Goal: Transaction & Acquisition: Purchase product/service

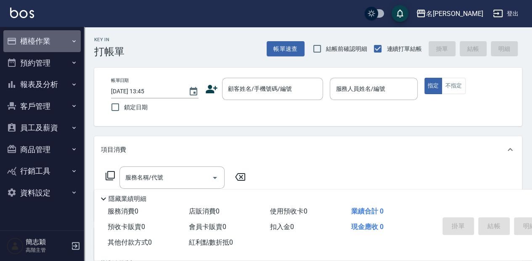
click at [45, 46] on button "櫃檯作業" at bounding box center [41, 41] width 77 height 22
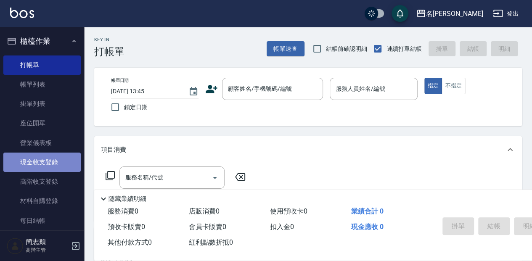
click at [65, 158] on link "現金收支登錄" at bounding box center [41, 162] width 77 height 19
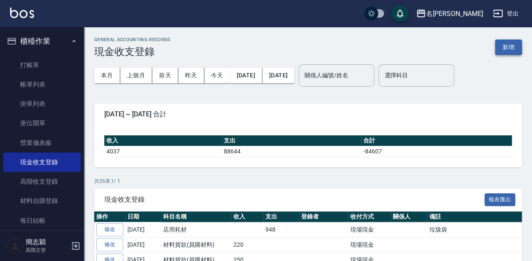
click at [507, 42] on button "新增" at bounding box center [508, 48] width 27 height 16
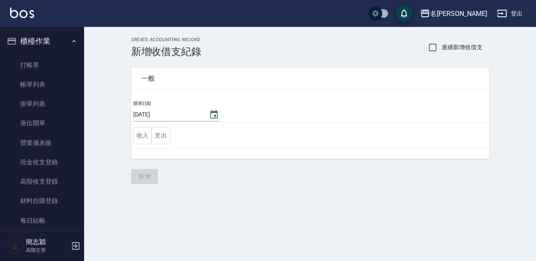
click at [129, 137] on div "一般 開單日期 [DATE] 收入 支出" at bounding box center [305, 108] width 368 height 101
click at [146, 132] on button "收入" at bounding box center [142, 135] width 19 height 17
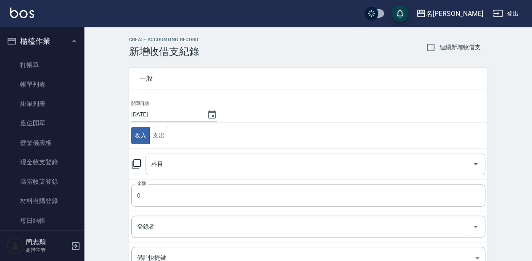
click at [171, 169] on input "科目" at bounding box center [308, 164] width 319 height 15
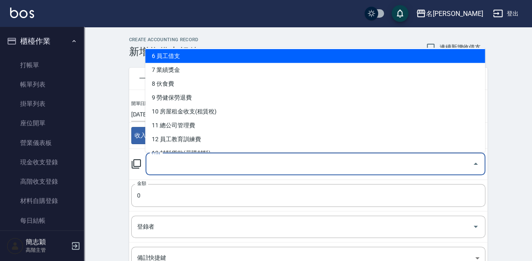
scroll to position [112, 0]
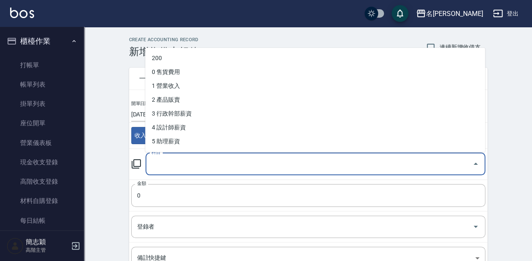
click at [179, 161] on input "科目" at bounding box center [308, 164] width 319 height 15
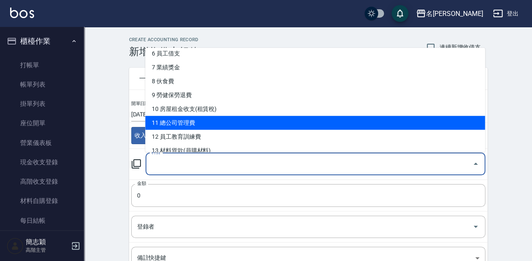
scroll to position [140, 0]
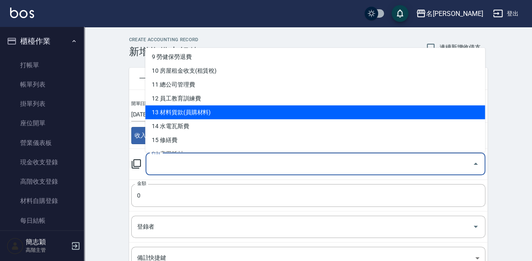
click at [203, 116] on li "13 材料貨款(員購材料)" at bounding box center [315, 112] width 340 height 14
type input "13 材料貨款(員購材料)"
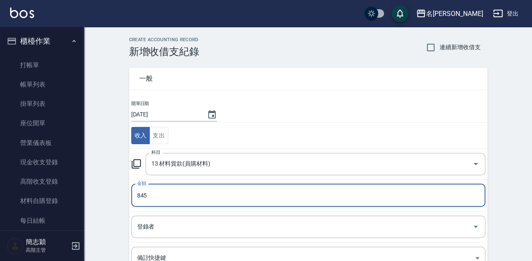
type input "845"
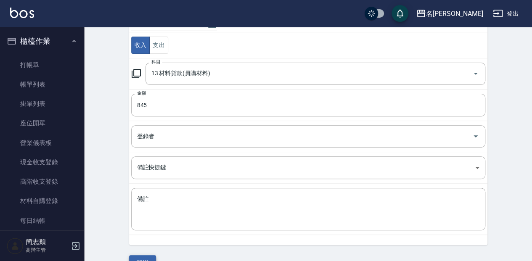
scroll to position [108, 0]
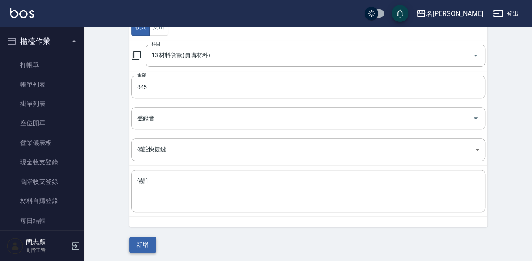
click at [135, 239] on button "新增" at bounding box center [142, 245] width 27 height 16
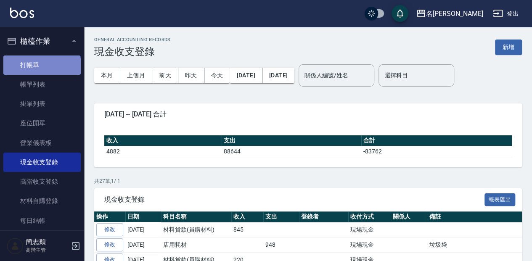
click at [41, 69] on link "打帳單" at bounding box center [41, 64] width 77 height 19
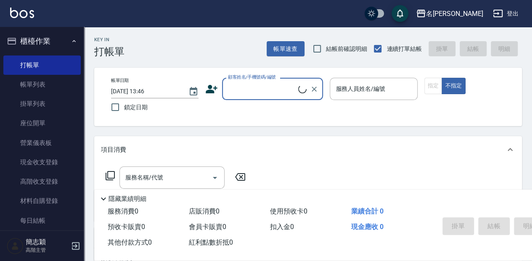
click at [215, 51] on div "Key In 打帳單 帳單速查 結帳前確認明細 連續打單結帳 掛單 結帳 明細" at bounding box center [302, 42] width 437 height 31
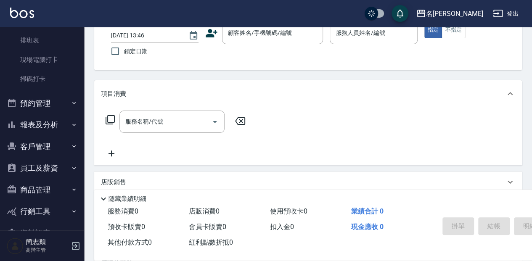
scroll to position [223, 0]
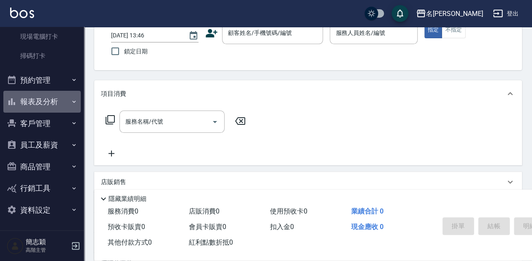
click at [47, 101] on button "報表及分析" at bounding box center [41, 102] width 77 height 22
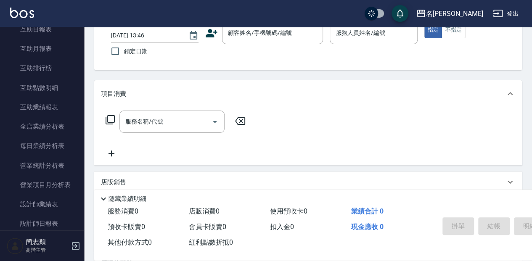
scroll to position [419, 0]
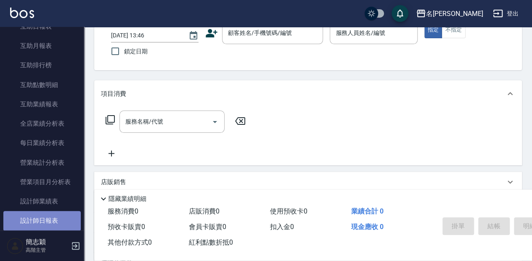
click at [66, 224] on link "設計師日報表" at bounding box center [41, 220] width 77 height 19
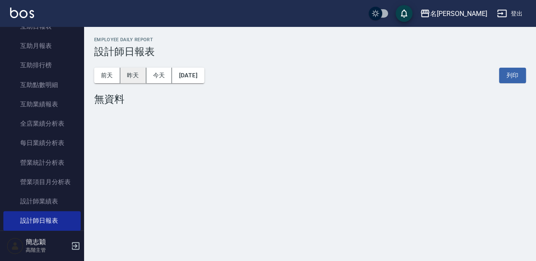
click at [130, 71] on button "昨天" at bounding box center [133, 76] width 26 height 16
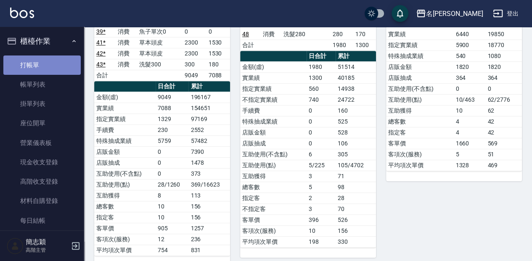
click at [52, 67] on link "打帳單" at bounding box center [41, 64] width 77 height 19
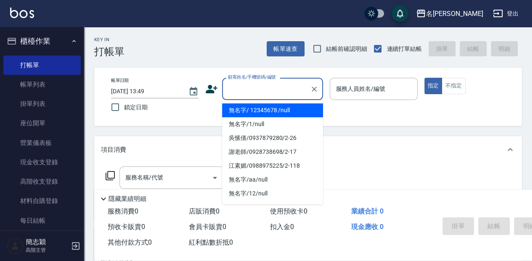
click at [267, 86] on input "顧客姓名/手機號碼/編號" at bounding box center [266, 89] width 81 height 15
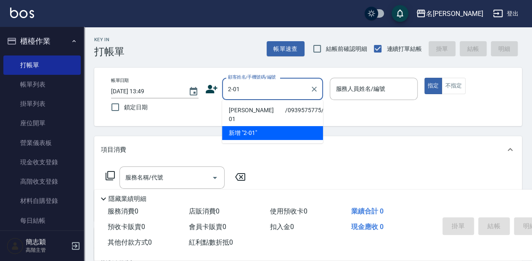
click at [277, 110] on li "[PERSON_NAME]　　/0939575775/2-01" at bounding box center [272, 114] width 101 height 23
type input "[PERSON_NAME]　　/0939575775/2-01"
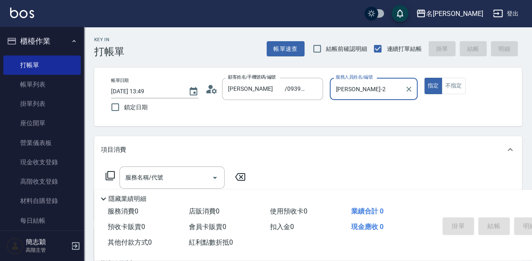
type input "[PERSON_NAME]-2"
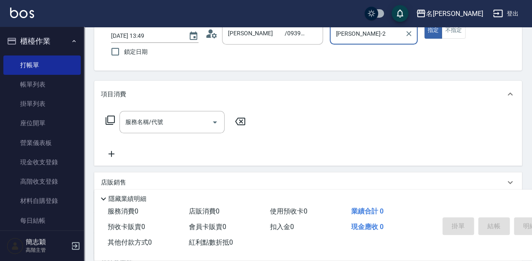
scroll to position [56, 0]
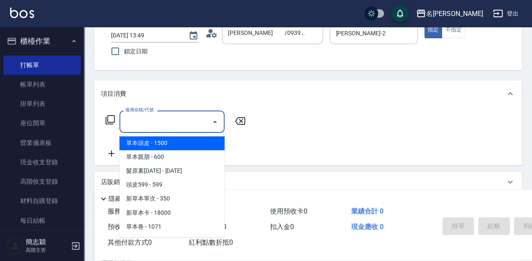
click at [159, 122] on input "服務名稱/代號" at bounding box center [165, 121] width 85 height 15
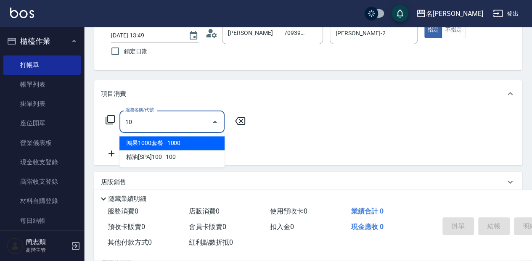
type input "105"
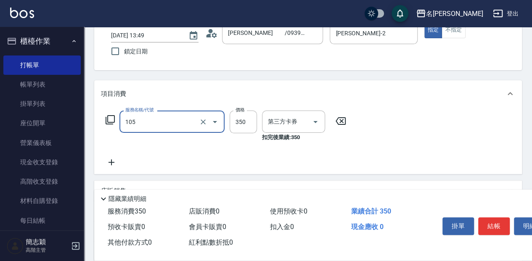
type input "舊有卡券"
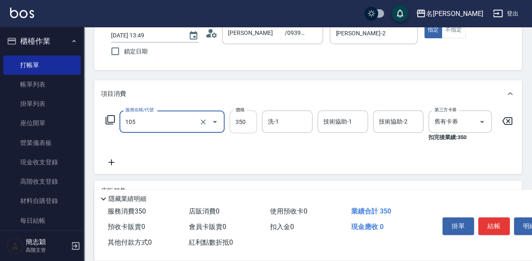
type input "新草本單次(105)"
click at [245, 120] on input "350" at bounding box center [242, 122] width 27 height 23
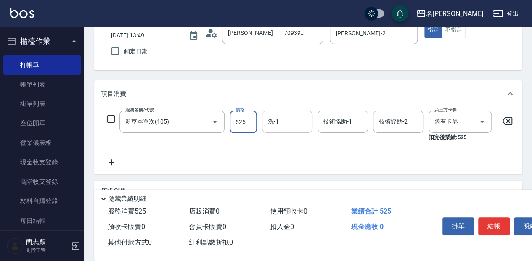
type input "525"
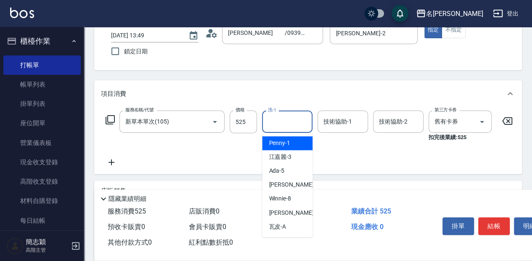
click at [286, 119] on input "洗-1" at bounding box center [287, 121] width 43 height 15
click at [293, 140] on div "品潔 -22" at bounding box center [287, 143] width 50 height 14
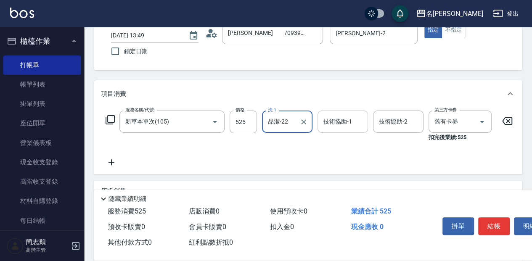
type input "品潔-22"
click at [332, 119] on div "技術協助-1 技術協助-1" at bounding box center [342, 122] width 50 height 22
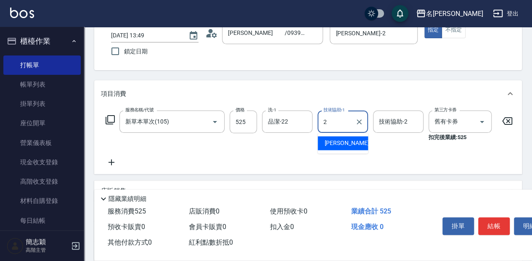
click at [347, 144] on div "[PERSON_NAME] -2" at bounding box center [342, 143] width 50 height 14
type input "[PERSON_NAME]-2"
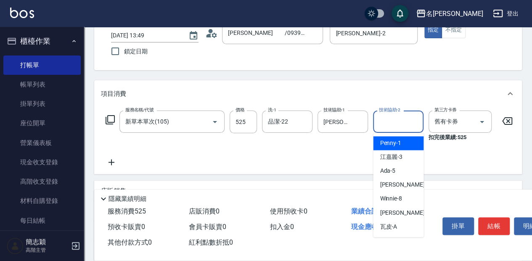
click at [393, 117] on input "技術協助-2" at bounding box center [398, 121] width 43 height 15
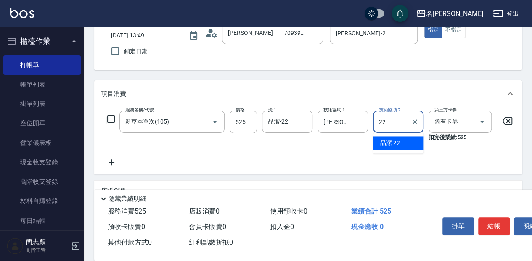
click at [399, 141] on span "品潔 -22" at bounding box center [390, 143] width 20 height 9
type input "品潔-22"
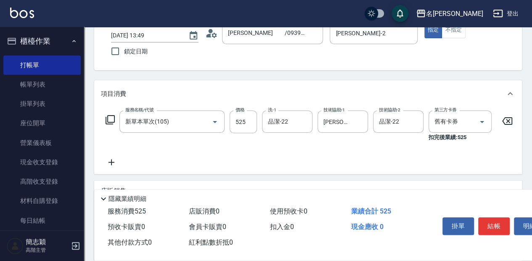
click at [111, 166] on icon at bounding box center [111, 162] width 21 height 10
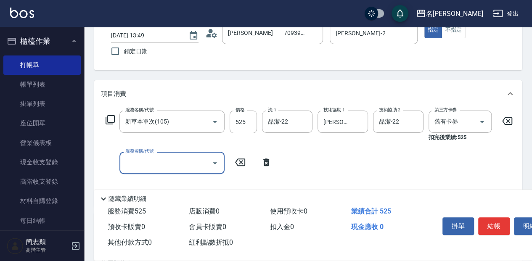
click at [185, 160] on input "服務名稱/代號" at bounding box center [165, 162] width 85 height 15
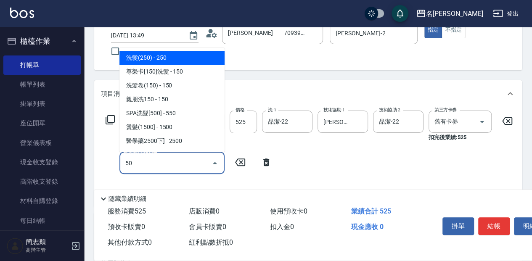
type input "5"
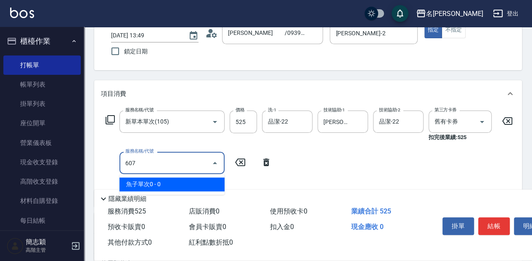
click at [213, 184] on span "魚子單次0 - 0" at bounding box center [171, 184] width 105 height 14
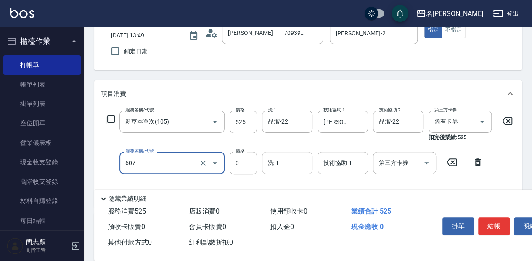
type input "魚子單次0(607)"
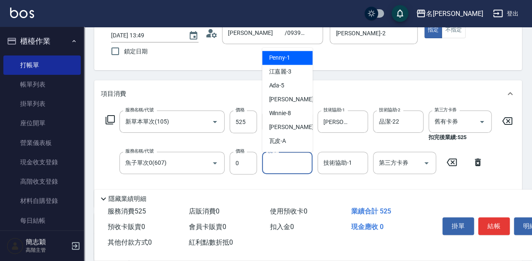
click at [285, 162] on input "洗-1" at bounding box center [287, 162] width 43 height 15
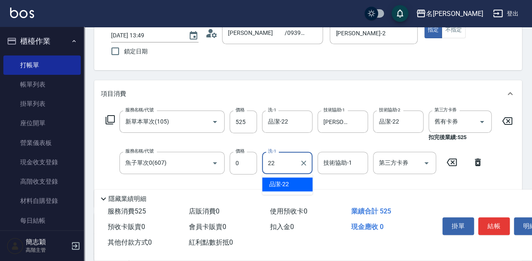
drag, startPoint x: 297, startPoint y: 184, endPoint x: 322, endPoint y: 166, distance: 30.2
click at [297, 183] on div "品潔 -22" at bounding box center [287, 184] width 50 height 14
type input "品潔-22"
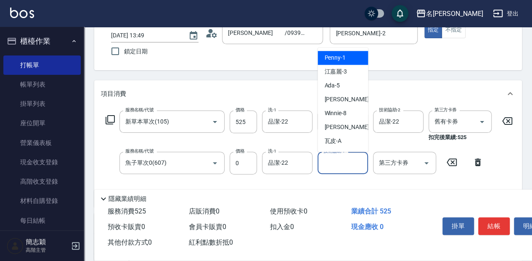
click at [335, 162] on input "技術協助-1" at bounding box center [342, 162] width 43 height 15
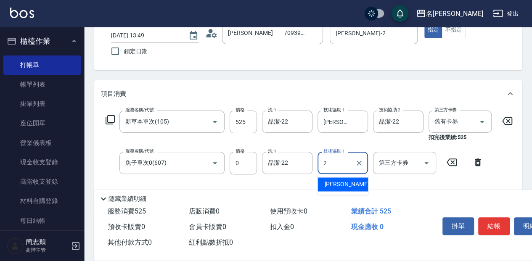
click at [343, 184] on div "[PERSON_NAME] -2" at bounding box center [342, 184] width 50 height 14
type input "[PERSON_NAME]-2"
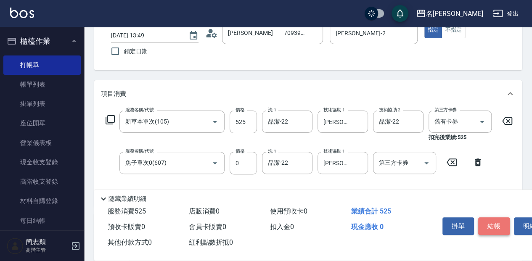
click at [493, 224] on button "結帳" at bounding box center [494, 226] width 32 height 18
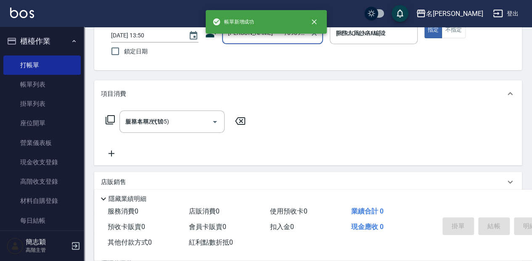
type input "[DATE] 13:50"
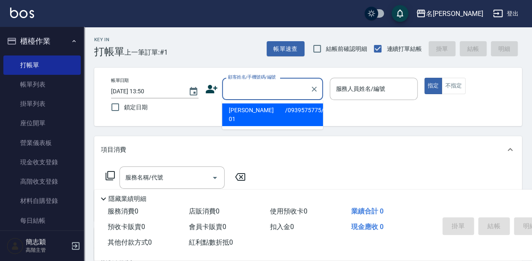
click at [286, 90] on input "顧客姓名/手機號碼/編號" at bounding box center [266, 89] width 81 height 15
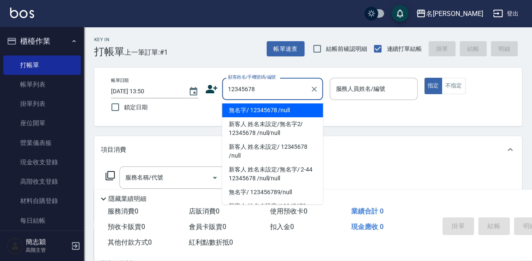
click at [274, 111] on li "無名字/ 12345678 /null" at bounding box center [272, 110] width 101 height 14
type input "無名字/ 12345678 /null"
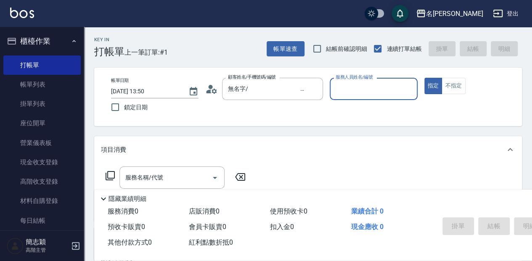
click at [382, 87] on input "服務人員姓名/編號" at bounding box center [373, 89] width 80 height 15
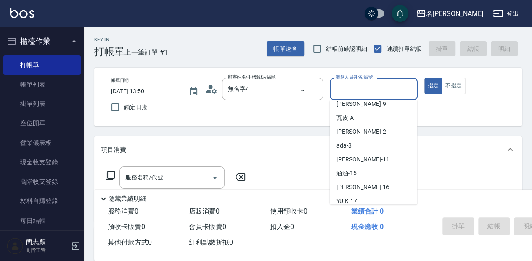
scroll to position [84, 0]
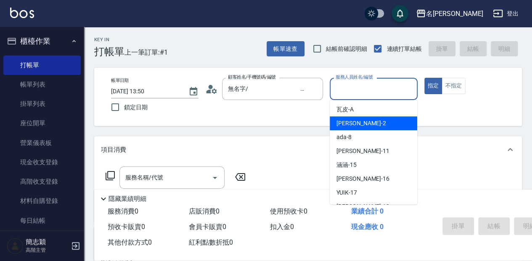
click at [363, 126] on div "[PERSON_NAME] -2" at bounding box center [372, 123] width 87 height 14
type input "[PERSON_NAME]-2"
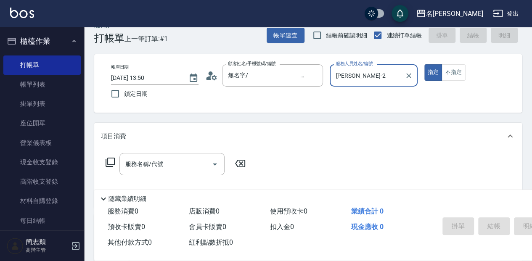
scroll to position [28, 0]
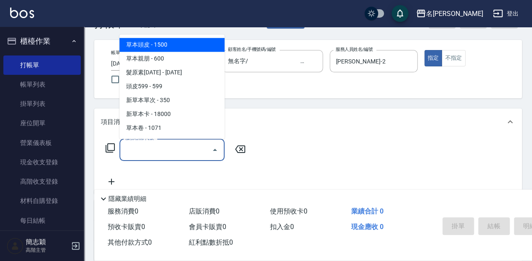
click at [170, 147] on input "服務名稱/代號" at bounding box center [165, 149] width 85 height 15
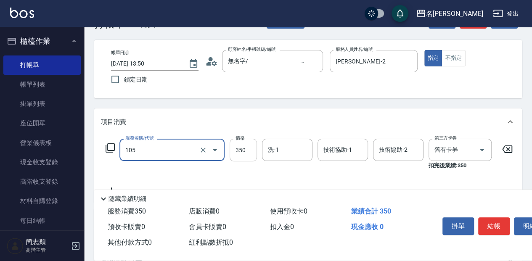
type input "新草本單次(105)"
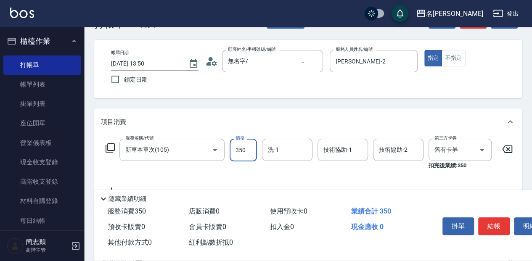
click at [246, 148] on input "350" at bounding box center [242, 150] width 27 height 23
type input "525"
click at [295, 148] on input "洗-1" at bounding box center [287, 149] width 43 height 15
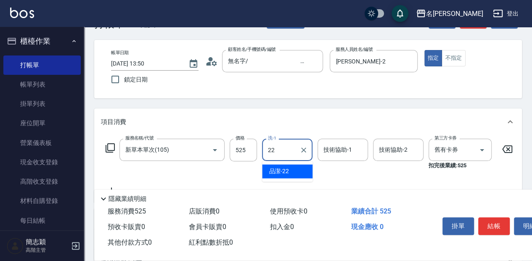
click at [292, 171] on div "品潔 -22" at bounding box center [287, 171] width 50 height 14
type input "品潔-22"
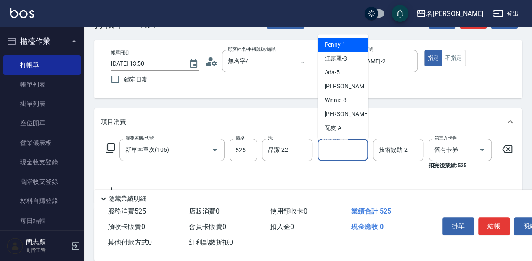
click at [337, 148] on input "技術協助-1" at bounding box center [342, 149] width 43 height 15
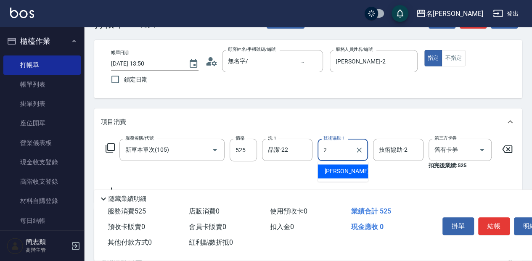
drag, startPoint x: 334, startPoint y: 171, endPoint x: 363, endPoint y: 166, distance: 29.9
click at [335, 171] on span "[PERSON_NAME] -2" at bounding box center [349, 171] width 50 height 9
type input "[PERSON_NAME]-2"
click at [400, 148] on input "技術協助-2" at bounding box center [398, 149] width 43 height 15
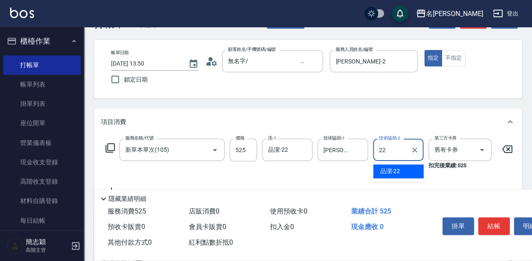
click at [409, 168] on div "品潔 -22" at bounding box center [398, 171] width 50 height 14
type input "品潔-22"
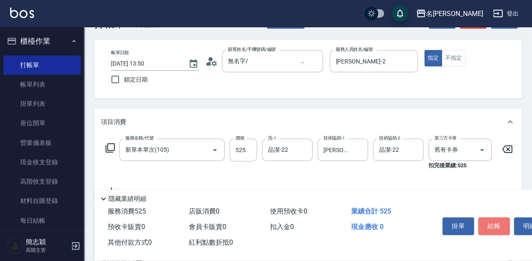
drag, startPoint x: 490, startPoint y: 220, endPoint x: 475, endPoint y: 211, distance: 17.5
click at [490, 220] on button "結帳" at bounding box center [494, 226] width 32 height 18
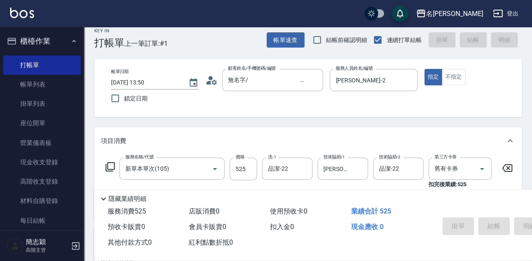
scroll to position [0, 0]
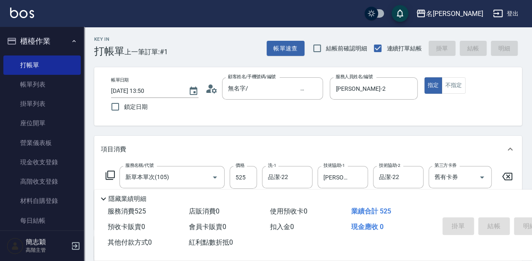
type input "[DATE] 13:52"
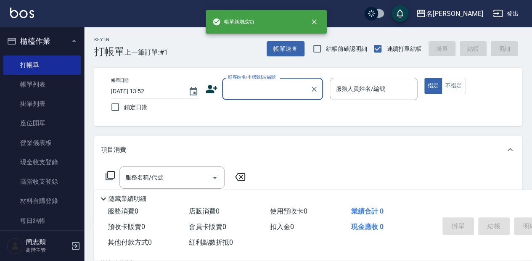
scroll to position [0, 0]
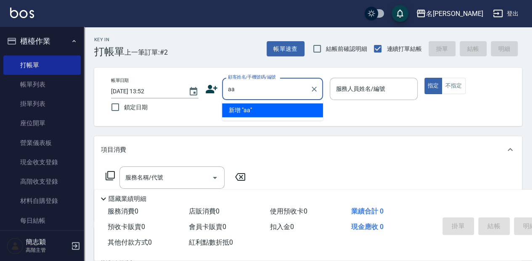
type input "aa"
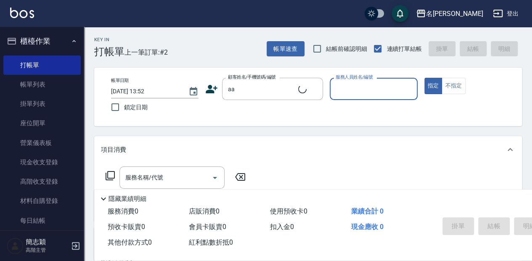
type input "8"
type input "無名字/aa/null"
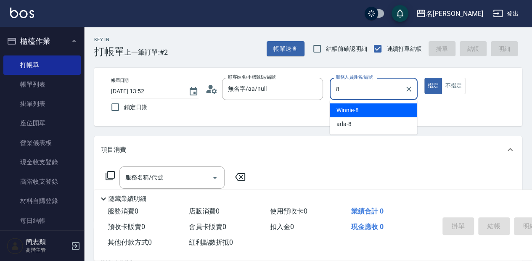
type input "8"
type button "true"
type input "Winnie-8"
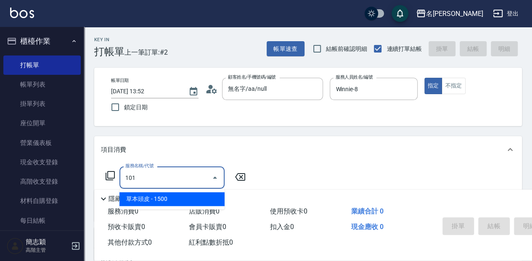
type input "草本頭皮(101)"
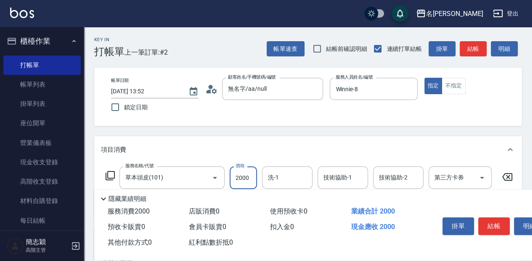
type input "2000"
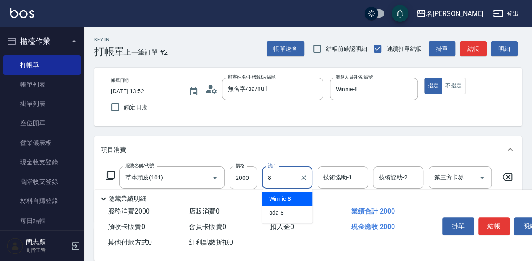
type input "Winnie-8"
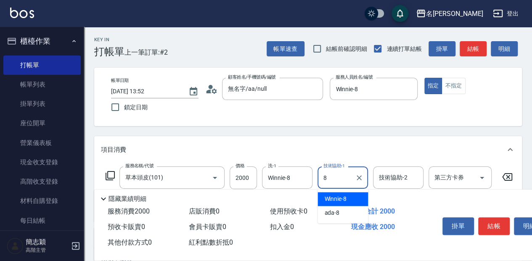
type input "Winnie-8"
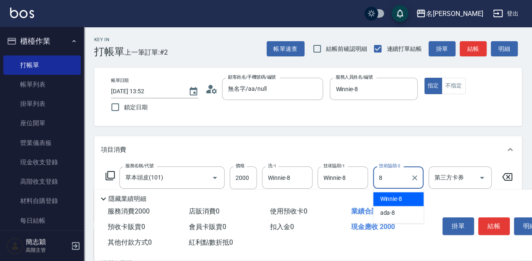
type input "Winnie-8"
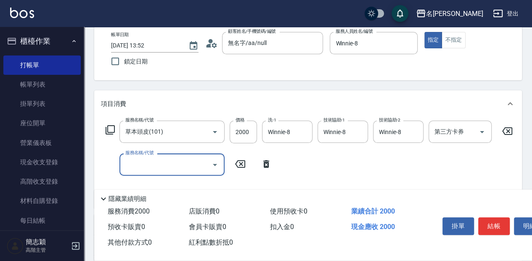
scroll to position [56, 0]
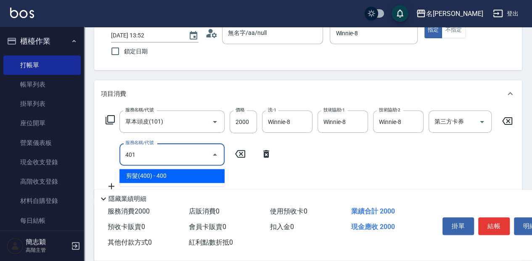
type input "剪髮(400)(401)"
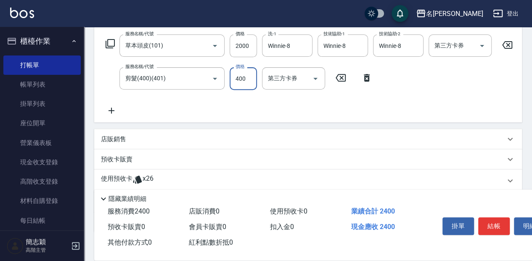
scroll to position [187, 0]
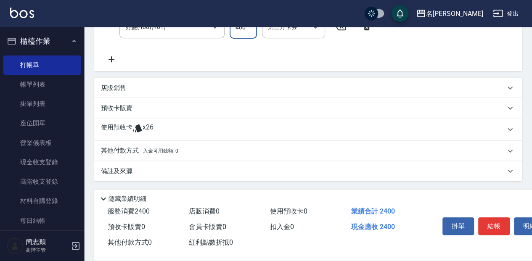
click at [127, 153] on p "其他付款方式 入金可用餘額: 0" at bounding box center [139, 150] width 77 height 9
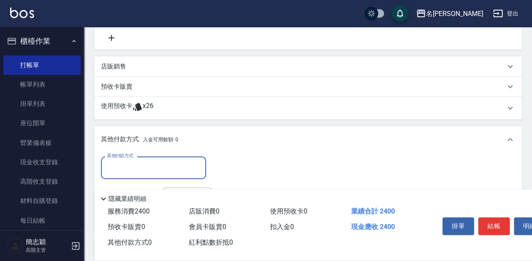
scroll to position [215, 0]
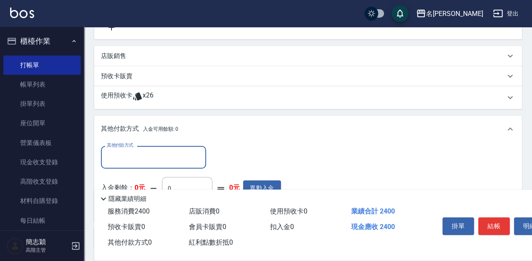
click at [166, 164] on input "其他付款方式" at bounding box center [154, 157] width 98 height 15
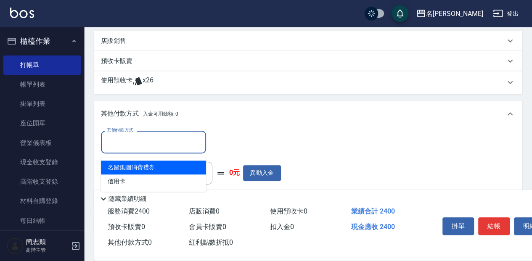
scroll to position [243, 0]
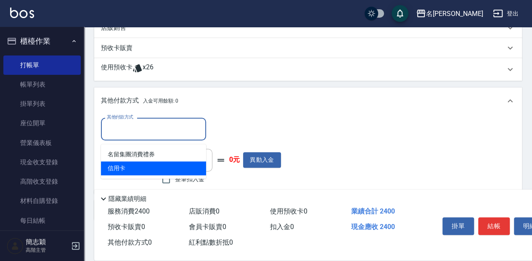
click at [171, 166] on span "信用卡" at bounding box center [153, 168] width 105 height 14
type input "信用卡"
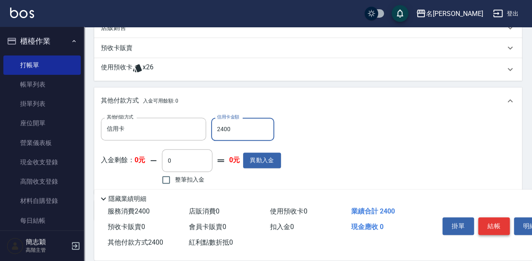
type input "2400"
click at [483, 224] on button "結帳" at bounding box center [494, 226] width 32 height 18
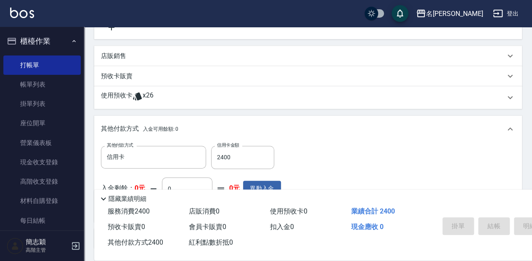
scroll to position [197, 0]
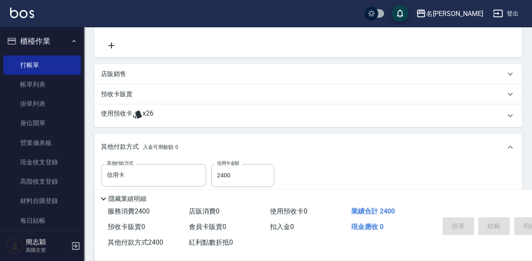
type input "[DATE] 14:08"
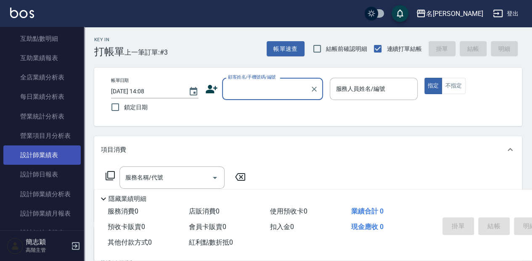
scroll to position [476, 0]
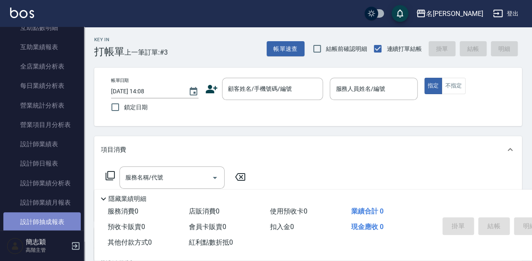
click at [64, 216] on link "設計師抽成報表" at bounding box center [41, 221] width 77 height 19
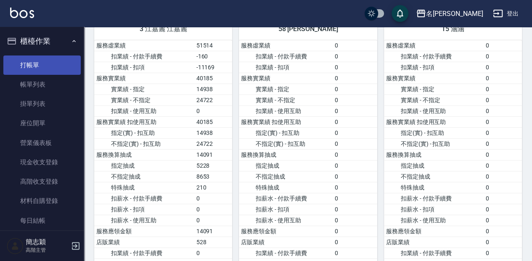
click at [54, 61] on link "打帳單" at bounding box center [41, 64] width 77 height 19
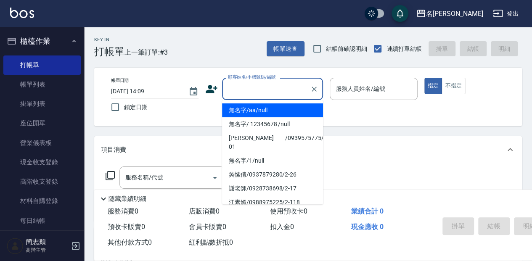
click at [285, 90] on input "顧客姓名/手機號碼/編號" at bounding box center [266, 89] width 81 height 15
click at [289, 108] on li "無名字/aa/null" at bounding box center [272, 110] width 101 height 14
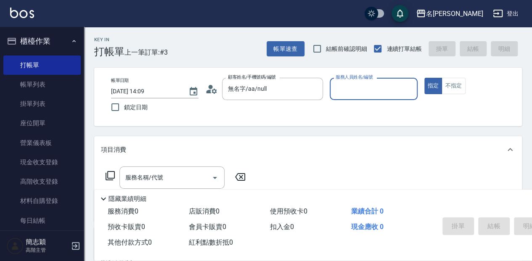
type input "無名字/aa/null"
click at [361, 79] on label "服務人員姓名/編號" at bounding box center [353, 77] width 37 height 6
click at [361, 82] on input "服務人員姓名/編號" at bounding box center [373, 89] width 80 height 15
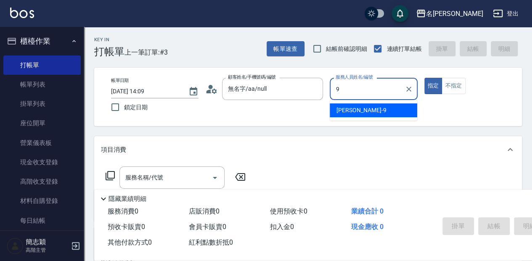
type input "[PERSON_NAME]-9"
type button "true"
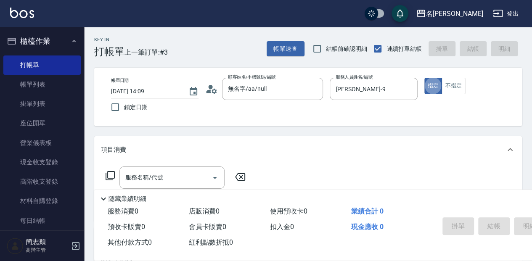
click at [112, 179] on icon at bounding box center [110, 176] width 10 height 10
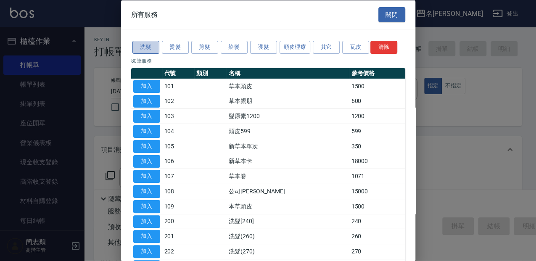
click at [145, 45] on button "洗髮" at bounding box center [145, 47] width 27 height 13
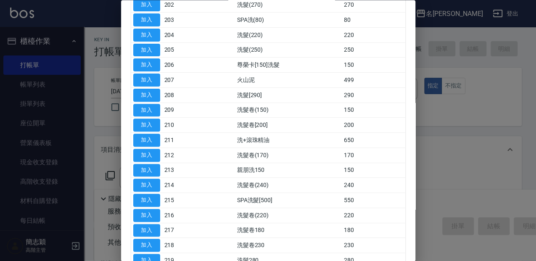
scroll to position [112, 0]
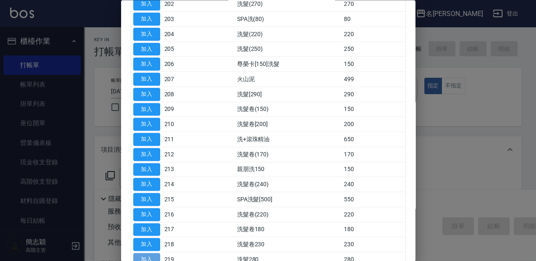
click at [150, 257] on button "加入" at bounding box center [146, 259] width 27 height 13
type input "洗髮280(219)"
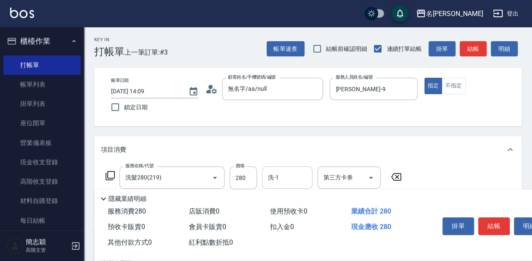
click at [285, 172] on div "洗-1" at bounding box center [287, 177] width 50 height 22
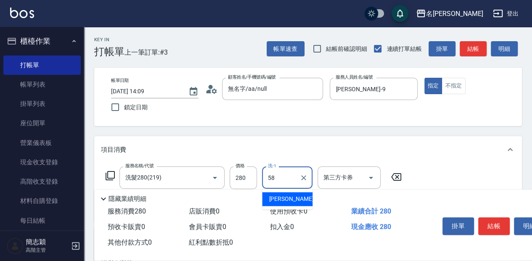
type input "[PERSON_NAME]-58"
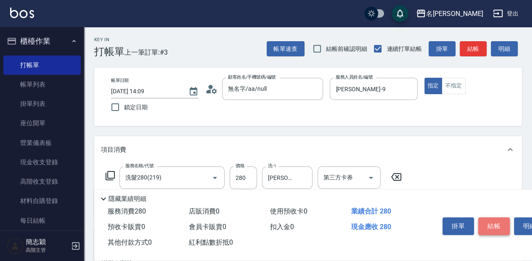
click at [495, 224] on button "結帳" at bounding box center [494, 226] width 32 height 18
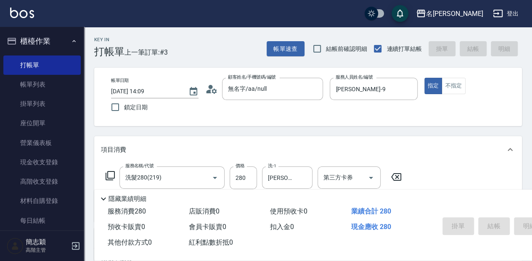
type input "[DATE] 15:20"
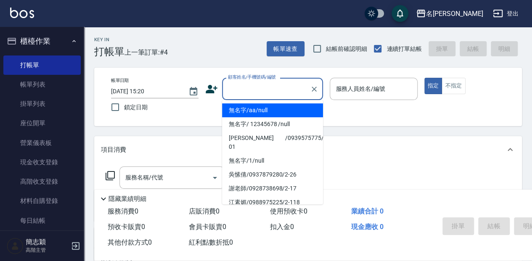
click at [254, 89] on input "顧客姓名/手機號碼/編號" at bounding box center [266, 89] width 81 height 15
click at [261, 106] on li "無名字/aa/null" at bounding box center [272, 110] width 101 height 14
type input "無名字/aa/null"
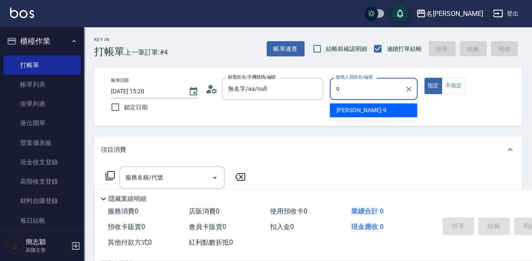
type input "[PERSON_NAME]-9"
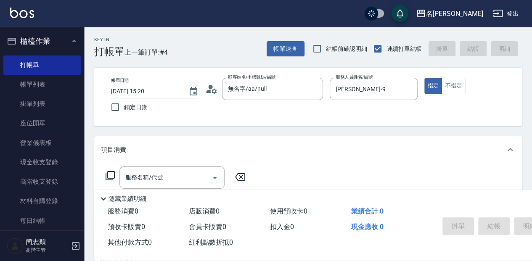
click at [113, 173] on icon at bounding box center [110, 176] width 10 height 10
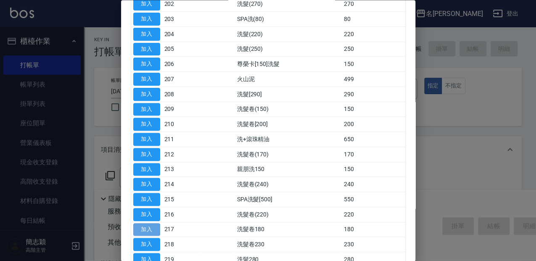
click at [147, 228] on button "加入" at bounding box center [146, 229] width 27 height 13
type input "洗髮卷180(217)"
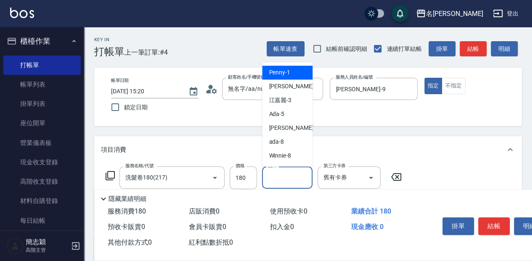
click at [288, 175] on input "洗-1" at bounding box center [287, 177] width 43 height 15
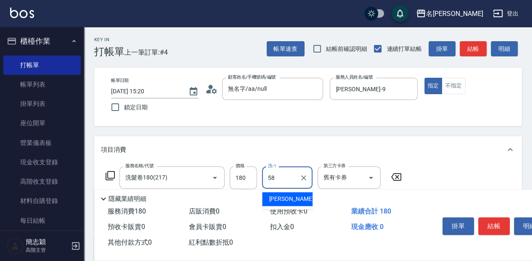
type input "[PERSON_NAME]-58"
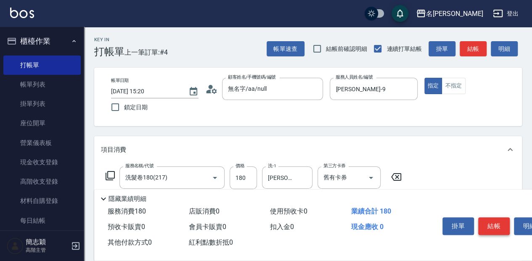
click at [493, 220] on button "結帳" at bounding box center [494, 226] width 32 height 18
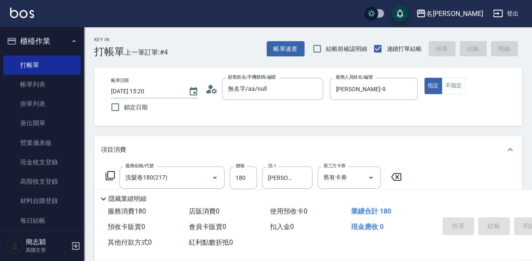
type input "[DATE] 15:21"
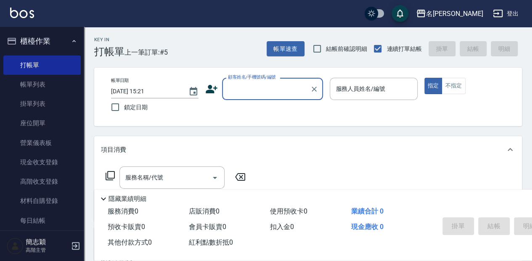
click at [284, 100] on div "帳單日期 [DATE] 15:21 鎖定日期 顧客姓名/手機號碼/編號 顧客姓名/手機號碼/編號 服務人員姓名/編號 服務人員姓名/編號 指定 不指定" at bounding box center [307, 97] width 407 height 38
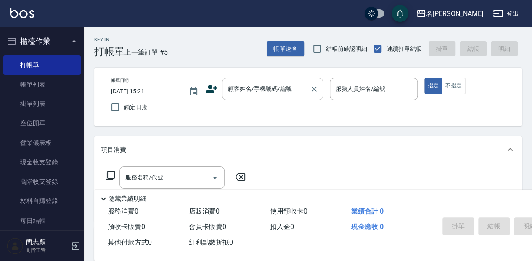
click at [291, 93] on input "顧客姓名/手機號碼/編號" at bounding box center [266, 89] width 81 height 15
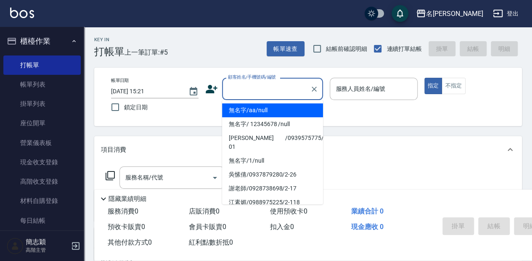
click at [280, 105] on li "無名字/aa/null" at bounding box center [272, 110] width 101 height 14
type input "無名字/aa/null"
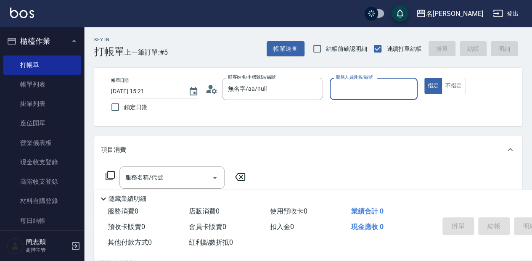
click at [387, 99] on div "服務人員姓名/編號" at bounding box center [372, 89] width 87 height 22
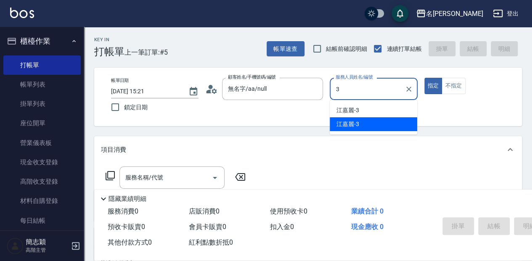
type input "江嘉麗-3"
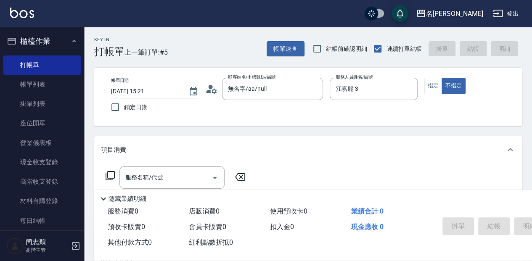
click at [114, 174] on icon at bounding box center [109, 175] width 9 height 9
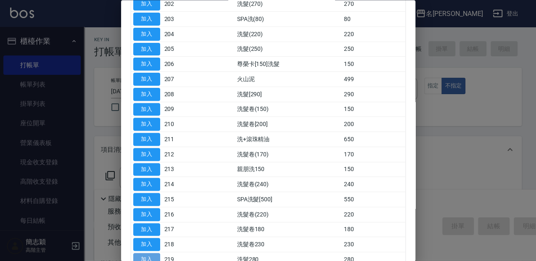
click at [150, 253] on button "加入" at bounding box center [146, 259] width 27 height 13
type input "洗髮280(219)"
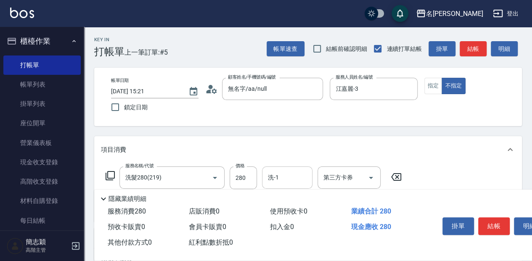
click at [302, 183] on input "洗-1" at bounding box center [287, 177] width 43 height 15
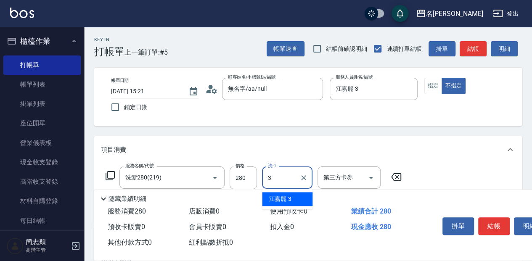
type input "江嘉麗-3"
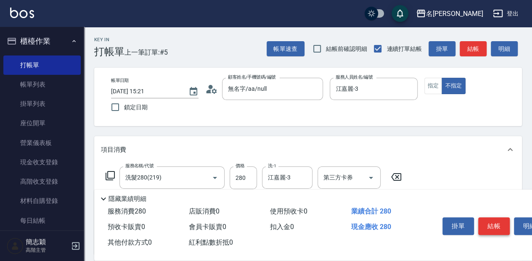
click at [502, 218] on button "結帳" at bounding box center [494, 226] width 32 height 18
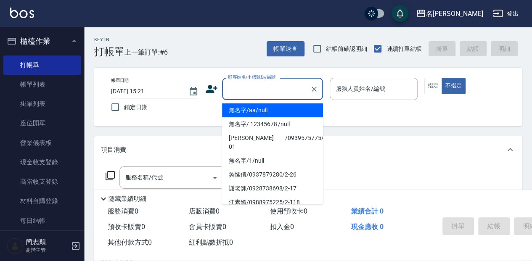
type input "無名字/aa/null"
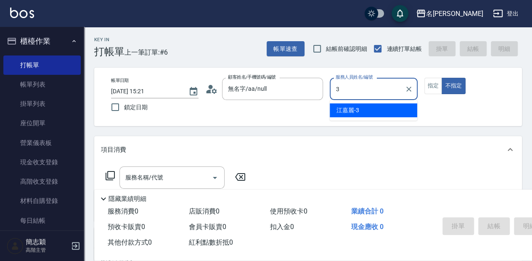
type input "江嘉麗-3"
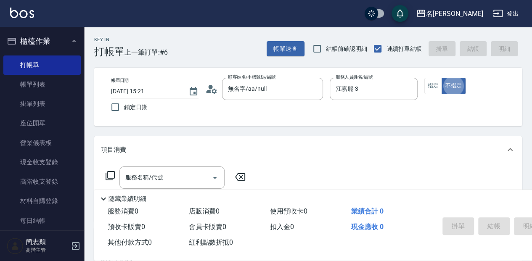
type button "false"
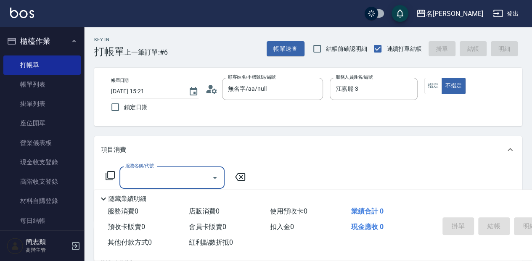
click at [108, 178] on icon at bounding box center [109, 175] width 9 height 9
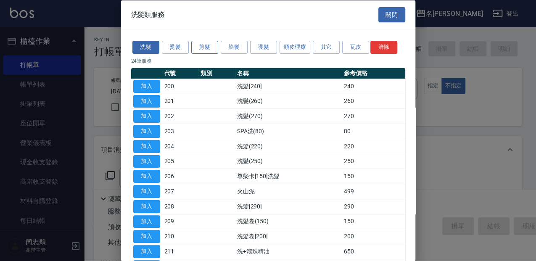
click at [202, 47] on button "剪髮" at bounding box center [204, 47] width 27 height 13
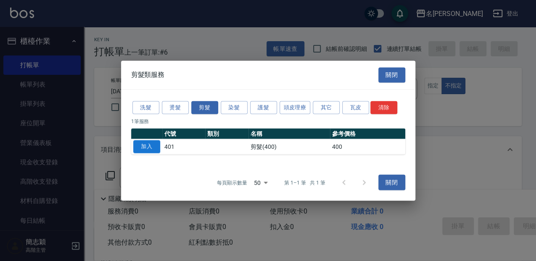
click at [153, 145] on button "加入" at bounding box center [146, 146] width 27 height 13
type input "剪髮(400)(401)"
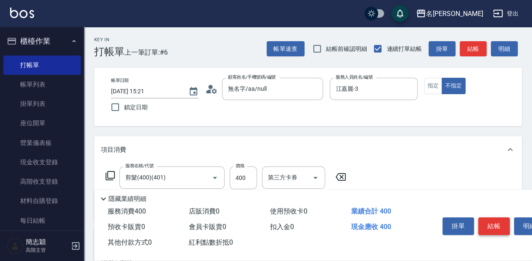
click at [496, 222] on button "結帳" at bounding box center [494, 226] width 32 height 18
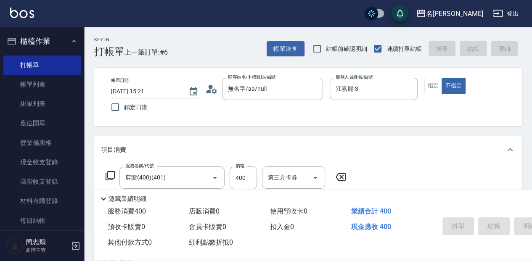
type input "[DATE] 15:22"
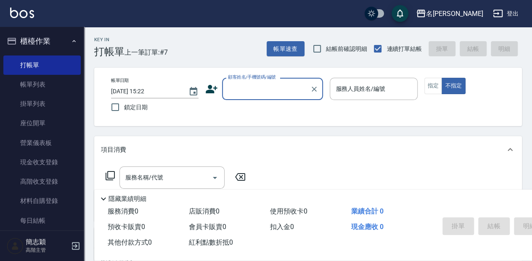
click at [277, 90] on input "顧客姓名/手機號碼/編號" at bounding box center [266, 89] width 81 height 15
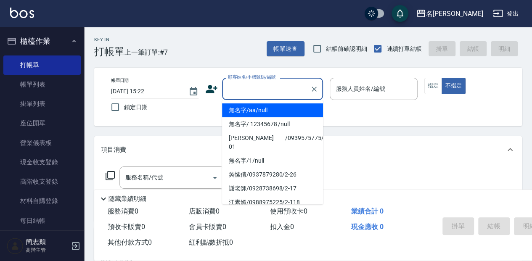
click at [279, 110] on li "無名字/aa/null" at bounding box center [272, 110] width 101 height 14
type input "無名字/aa/null"
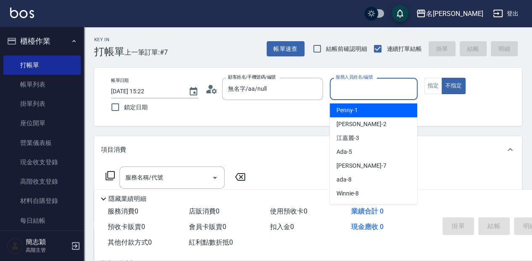
click at [383, 89] on input "服務人員姓名/編號" at bounding box center [373, 89] width 80 height 15
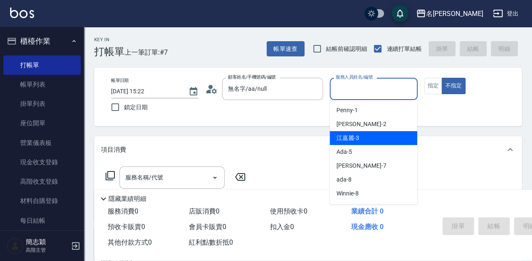
click at [392, 137] on div "江嘉麗 -3" at bounding box center [372, 138] width 87 height 14
type input "江嘉麗-3"
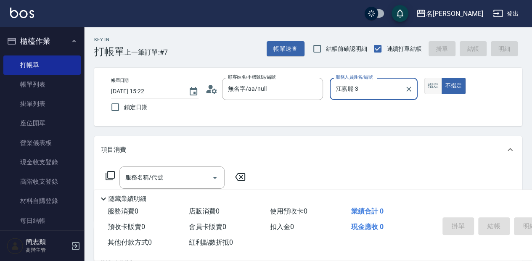
click at [430, 84] on button "指定" at bounding box center [433, 86] width 18 height 16
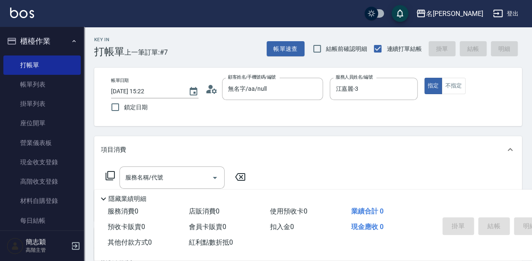
click at [108, 172] on icon at bounding box center [110, 176] width 10 height 10
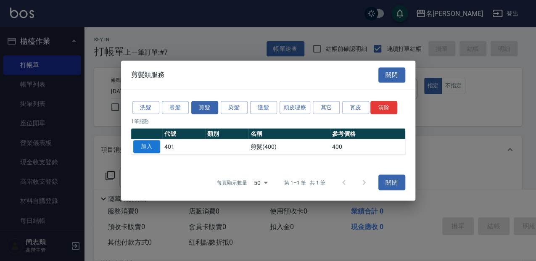
click at [154, 147] on button "加入" at bounding box center [146, 146] width 27 height 13
type input "剪髮(400)(401)"
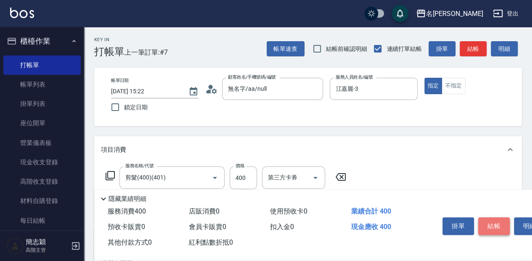
drag, startPoint x: 494, startPoint y: 222, endPoint x: 488, endPoint y: 210, distance: 13.3
click at [493, 222] on button "結帳" at bounding box center [494, 226] width 32 height 18
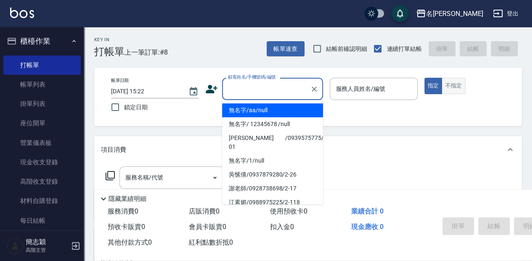
type input "無名字/aa/null"
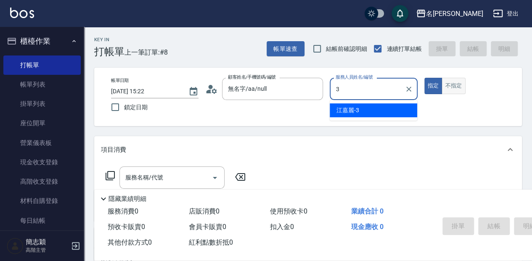
type input "江嘉麗-3"
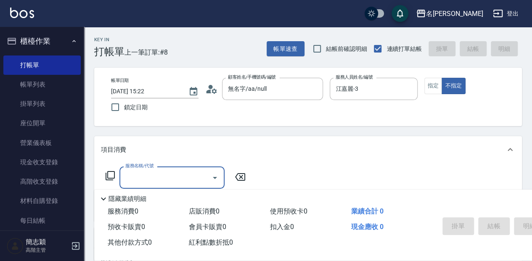
click at [112, 180] on icon at bounding box center [109, 175] width 9 height 9
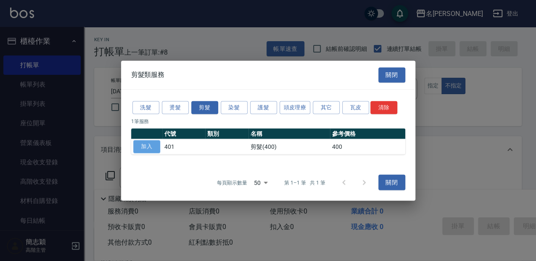
click at [155, 150] on button "加入" at bounding box center [146, 146] width 27 height 13
type input "剪髮(400)(401)"
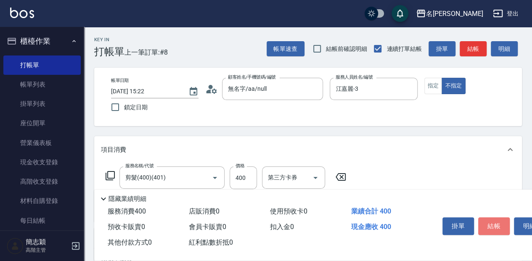
click at [490, 227] on button "結帳" at bounding box center [494, 226] width 32 height 18
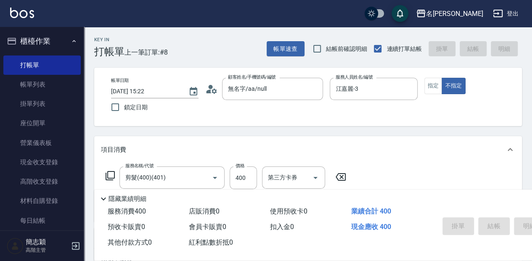
type input "[DATE] 15:23"
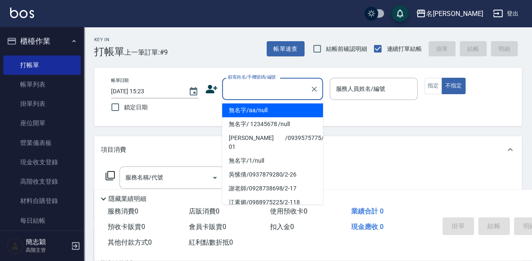
click at [254, 88] on input "顧客姓名/手機號碼/編號" at bounding box center [266, 89] width 81 height 15
click at [290, 112] on li "無名字/aa/null" at bounding box center [272, 110] width 101 height 14
type input "無名字/aa/null"
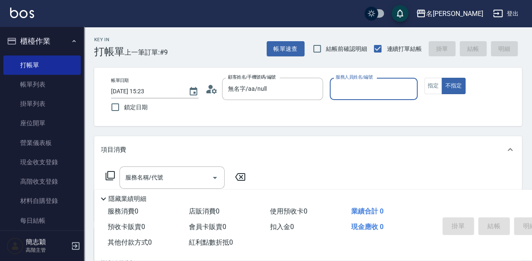
click at [372, 84] on input "服務人員姓名/編號" at bounding box center [373, 89] width 80 height 15
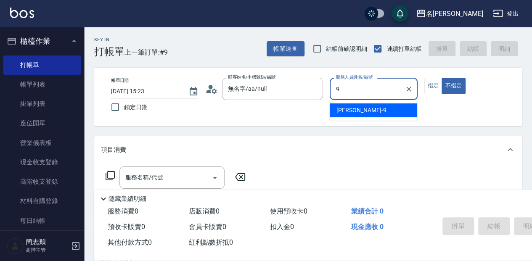
type input "[PERSON_NAME]-9"
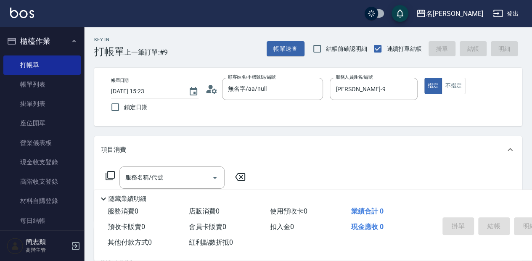
click at [112, 171] on icon at bounding box center [109, 175] width 9 height 9
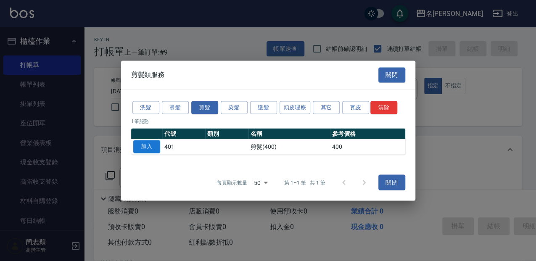
click at [135, 150] on button "加入" at bounding box center [146, 146] width 27 height 13
type input "剪髮(400)(401)"
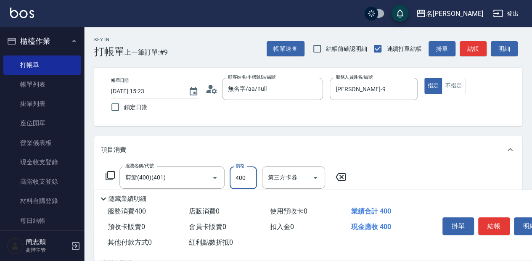
drag, startPoint x: 239, startPoint y: 175, endPoint x: 253, endPoint y: 175, distance: 14.3
click at [240, 174] on input "400" at bounding box center [242, 177] width 27 height 23
type input "350"
click at [503, 231] on button "結帳" at bounding box center [494, 226] width 32 height 18
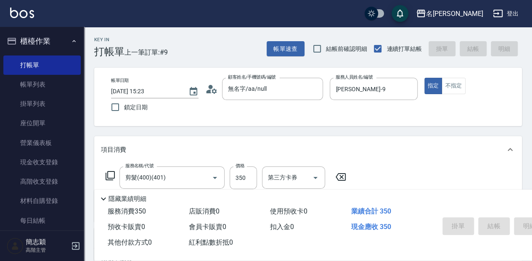
type input "[DATE] 15:24"
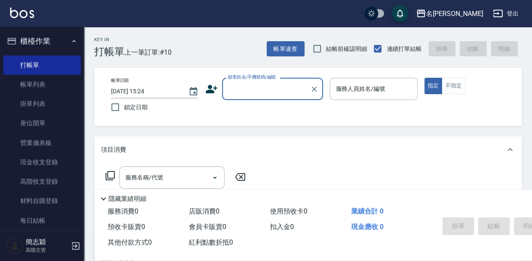
click at [241, 100] on div "顧客姓名/手機號碼/編號" at bounding box center [272, 89] width 101 height 22
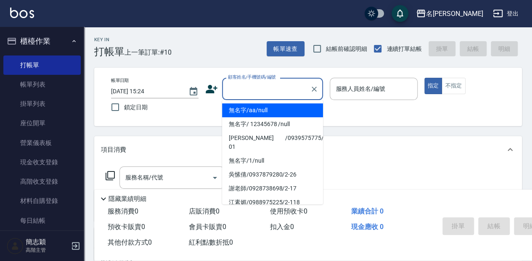
click at [252, 107] on li "無名字/aa/null" at bounding box center [272, 110] width 101 height 14
type input "無名字/aa/null"
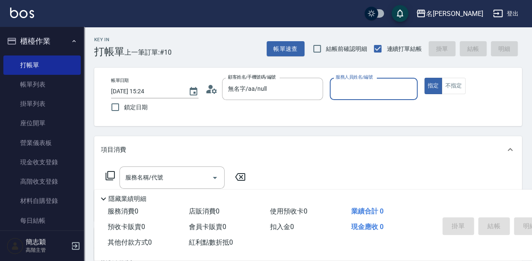
click at [332, 96] on div "服務人員姓名/編號" at bounding box center [372, 89] width 87 height 22
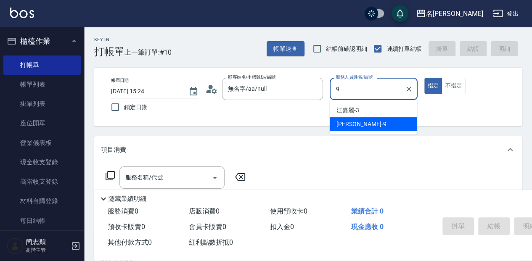
type input "[PERSON_NAME]-9"
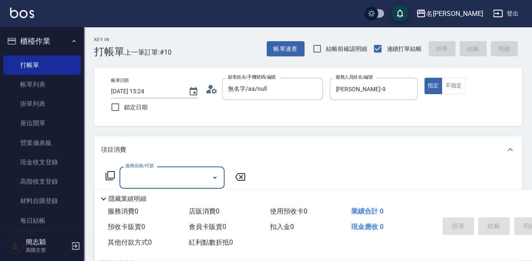
click at [109, 177] on icon at bounding box center [110, 176] width 10 height 10
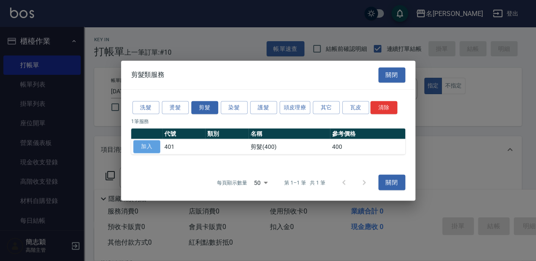
click at [149, 146] on button "加入" at bounding box center [146, 146] width 27 height 13
type input "剪髮(400)(401)"
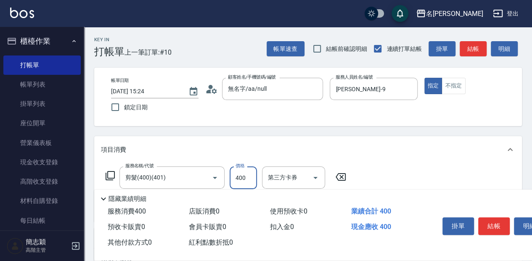
drag, startPoint x: 245, startPoint y: 170, endPoint x: 238, endPoint y: 166, distance: 8.2
click at [245, 170] on input "400" at bounding box center [242, 177] width 27 height 23
type input "450"
click at [113, 171] on icon at bounding box center [109, 175] width 9 height 9
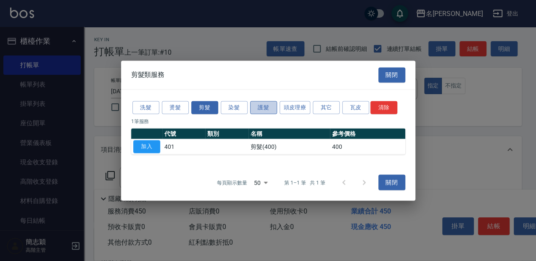
click at [264, 108] on button "護髮" at bounding box center [263, 107] width 27 height 13
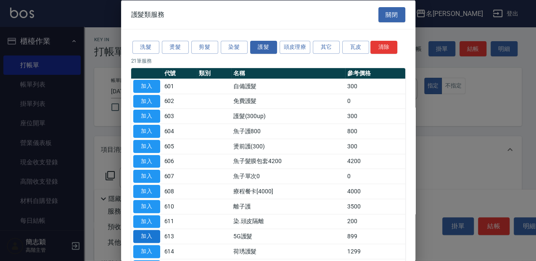
click at [155, 231] on button "加入" at bounding box center [146, 236] width 27 height 13
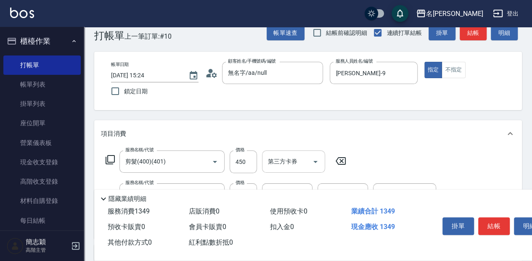
scroll to position [28, 0]
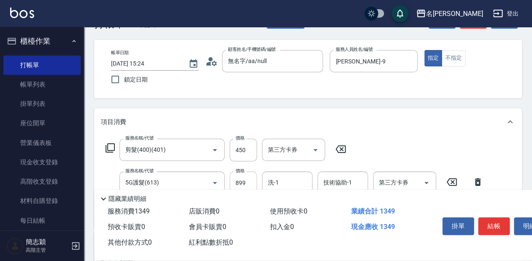
click at [250, 176] on input "899" at bounding box center [242, 182] width 27 height 23
type input "999"
type input "[PERSON_NAME]-58"
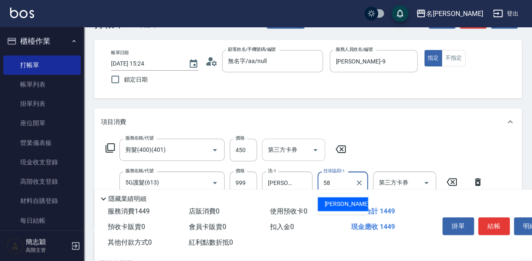
type input "[PERSON_NAME]-58"
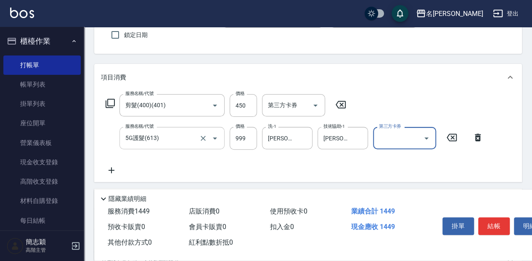
scroll to position [84, 0]
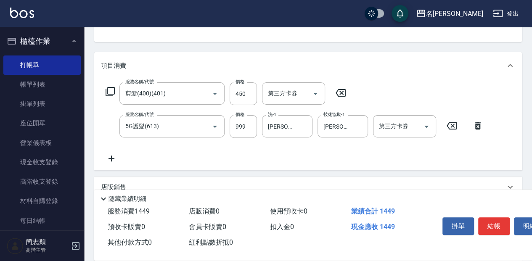
click at [111, 95] on icon at bounding box center [110, 92] width 10 height 10
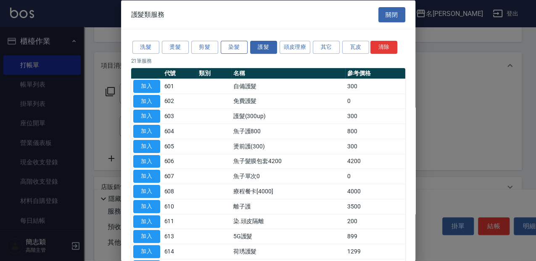
click at [229, 46] on button "染髮" at bounding box center [234, 47] width 27 height 13
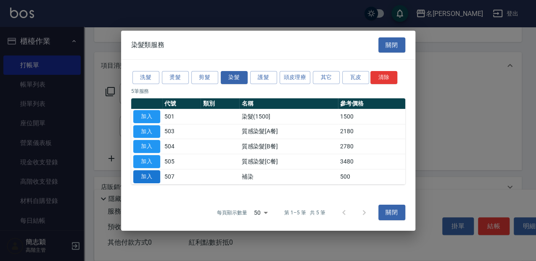
click at [150, 174] on button "加入" at bounding box center [146, 176] width 27 height 13
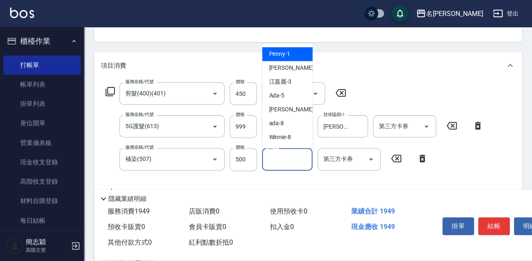
click at [280, 159] on input "洗-1" at bounding box center [287, 159] width 43 height 15
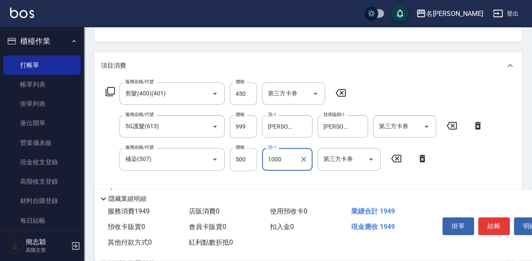
type input "1000"
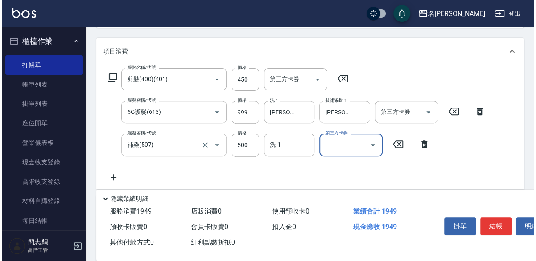
scroll to position [112, 0]
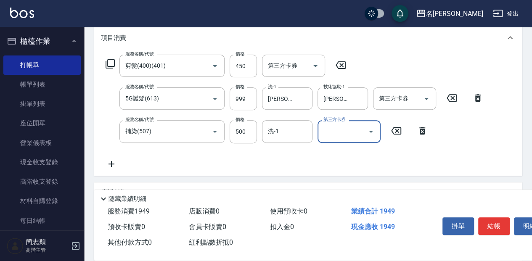
click at [107, 62] on icon at bounding box center [109, 63] width 9 height 9
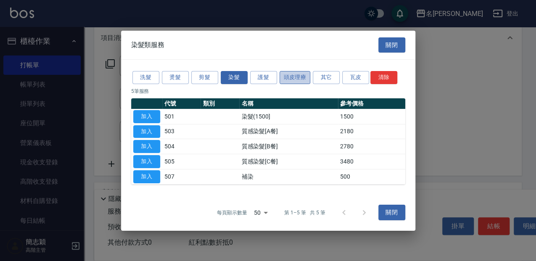
click at [302, 75] on button "頭皮理療" at bounding box center [294, 77] width 31 height 13
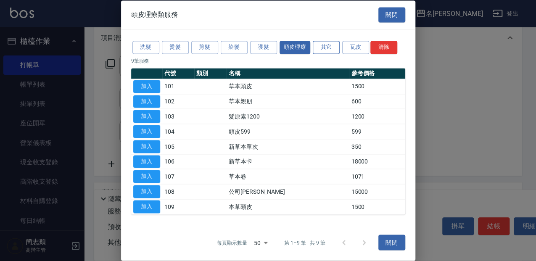
click at [335, 51] on button "其它" at bounding box center [326, 47] width 27 height 13
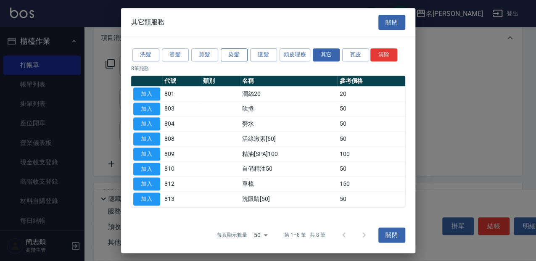
click at [234, 55] on button "染髮" at bounding box center [234, 54] width 27 height 13
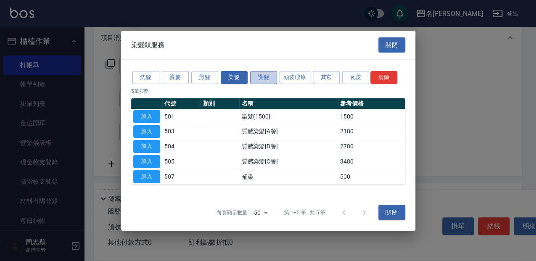
click at [267, 76] on button "護髮" at bounding box center [263, 77] width 27 height 13
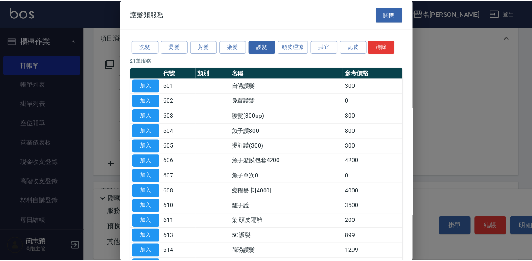
scroll to position [28, 0]
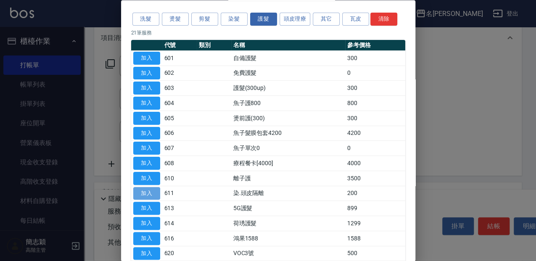
click at [152, 193] on button "加入" at bounding box center [146, 193] width 27 height 13
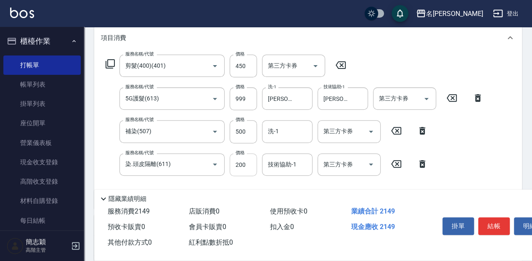
scroll to position [140, 0]
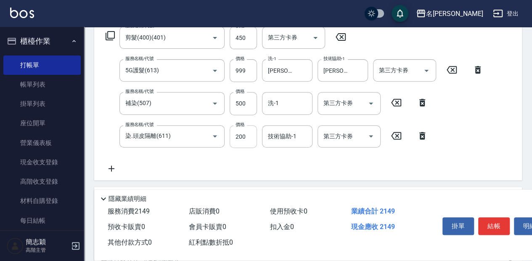
click at [252, 143] on input "200" at bounding box center [242, 136] width 27 height 23
type input "300"
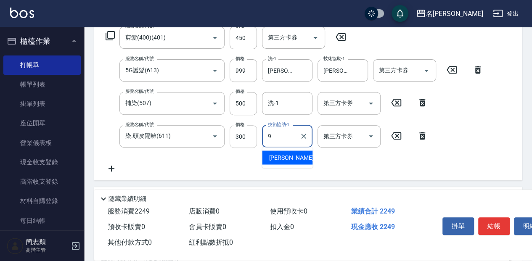
type input "[PERSON_NAME]-9"
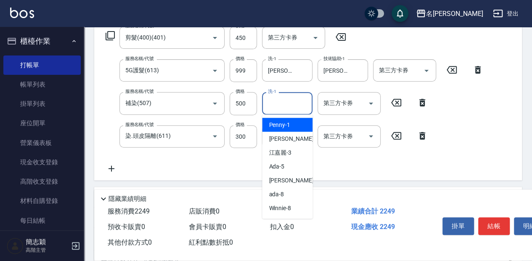
click at [282, 107] on input "洗-1" at bounding box center [287, 103] width 43 height 15
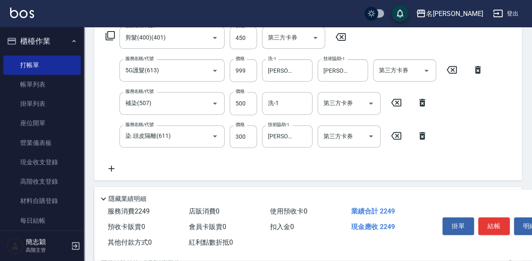
click at [109, 108] on div "服務名稱/代號 補染(507) 服務名稱/代號 價格 500 價格 洗-1 洗-1 第三方卡券 第三方卡券" at bounding box center [267, 103] width 332 height 23
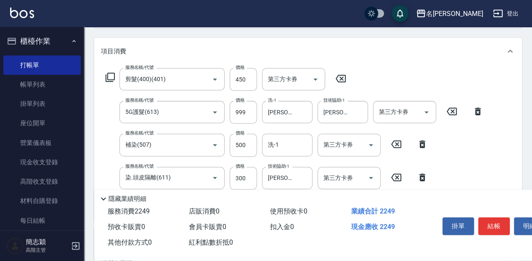
scroll to position [112, 0]
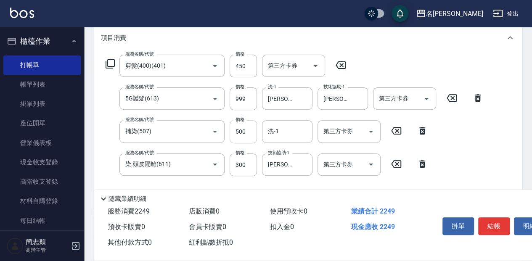
click at [244, 131] on input "500" at bounding box center [242, 131] width 27 height 23
type input "300"
click at [248, 132] on input "500" at bounding box center [242, 131] width 27 height 23
type input "1000"
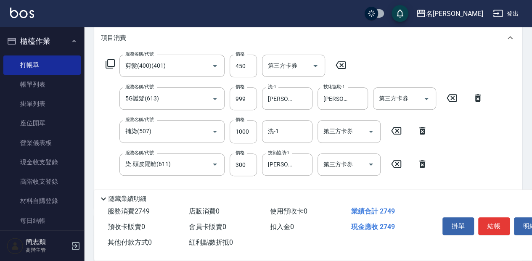
click at [498, 74] on div "服務名稱/代號 剪髮(400)(401) 服務名稱/代號 價格 450 價格 第三方卡券 第三方卡券 服務名稱/代號 5G護髮(613) 服務名稱/代號 價格…" at bounding box center [307, 129] width 427 height 157
click at [496, 221] on button "結帳" at bounding box center [494, 226] width 32 height 18
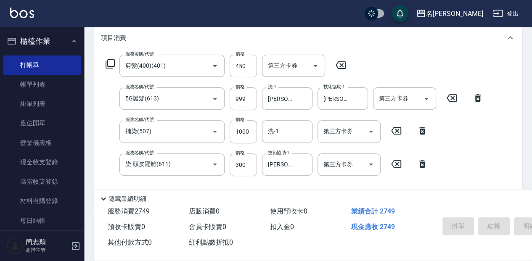
type input "[DATE] 15:27"
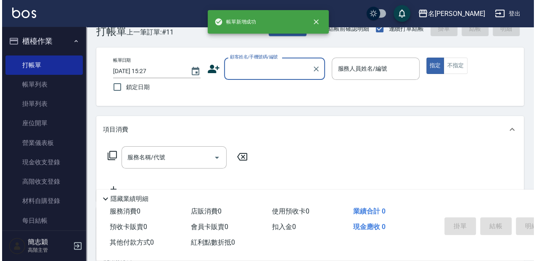
scroll to position [0, 0]
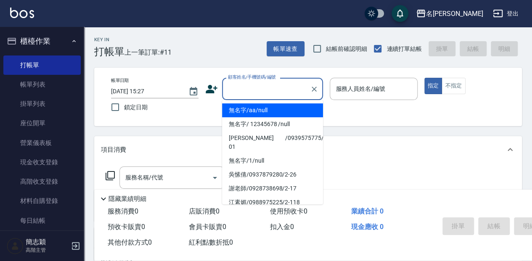
click at [262, 85] on input "顧客姓名/手機號碼/編號" at bounding box center [266, 89] width 81 height 15
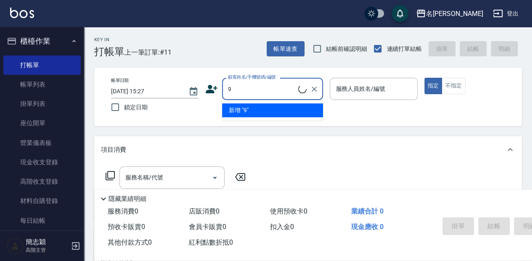
type input "9"
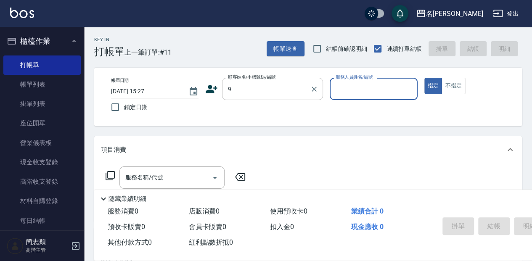
click at [262, 85] on input "9" at bounding box center [266, 89] width 81 height 15
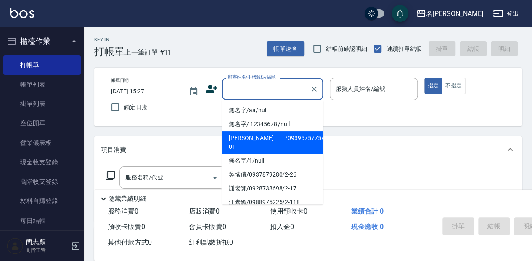
click at [295, 110] on li "無名字/aa/null" at bounding box center [272, 110] width 101 height 14
type input "無名字/aa/null"
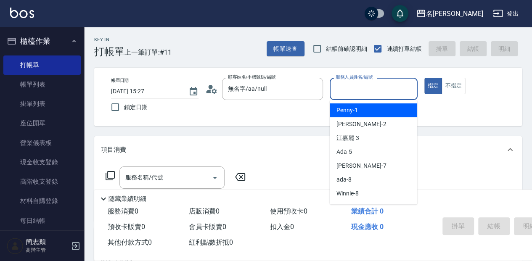
click at [366, 93] on input "服務人員姓名/編號" at bounding box center [373, 89] width 80 height 15
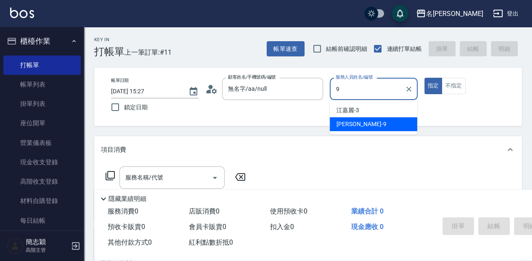
type input "[PERSON_NAME]-9"
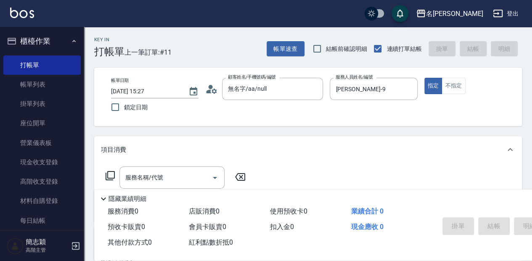
click at [112, 175] on icon at bounding box center [110, 176] width 10 height 10
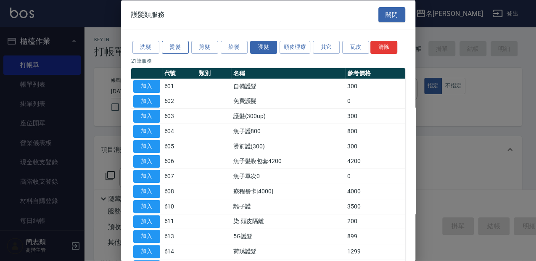
click at [169, 47] on button "燙髮" at bounding box center [175, 47] width 27 height 13
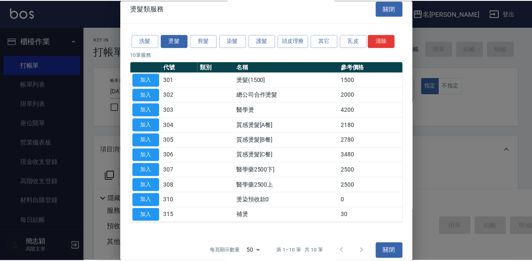
scroll to position [12, 0]
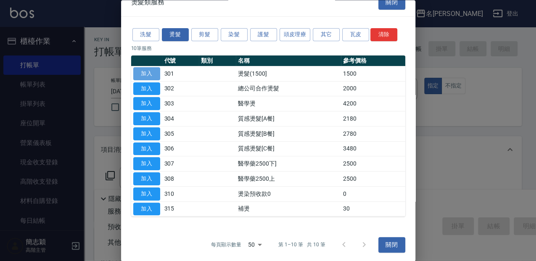
click at [149, 74] on button "加入" at bounding box center [146, 73] width 27 height 13
type input "燙髮(1500](301)"
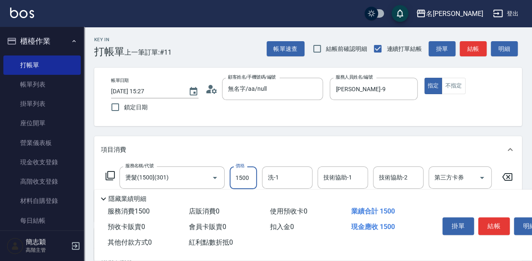
click at [249, 172] on input "1500" at bounding box center [242, 177] width 27 height 23
type input "2400"
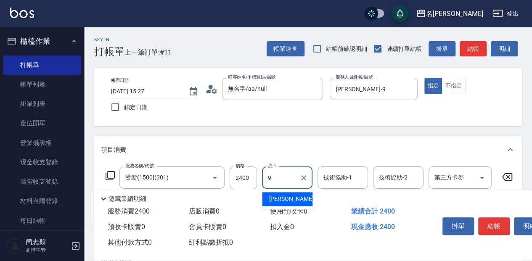
type input "[PERSON_NAME]-9"
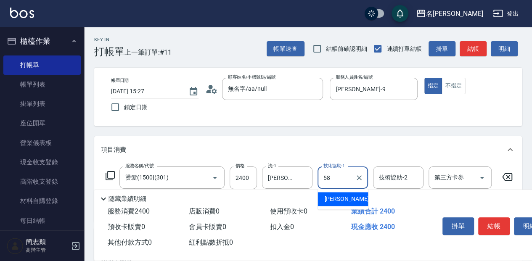
type input "[PERSON_NAME]-58"
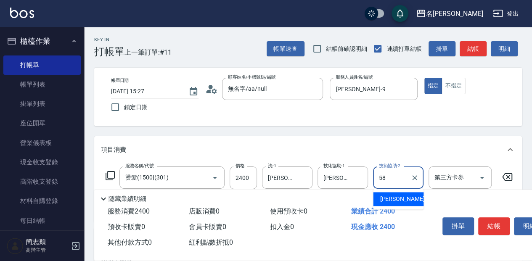
type input "[PERSON_NAME]-58"
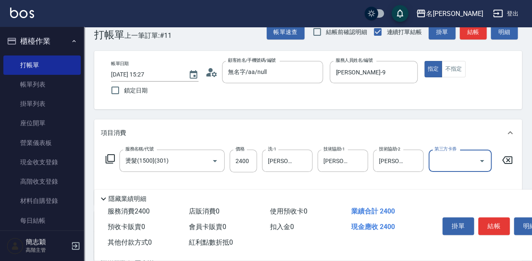
scroll to position [28, 0]
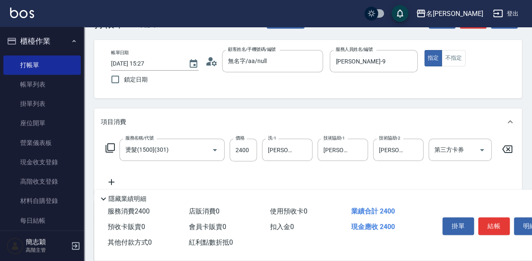
click at [112, 147] on icon at bounding box center [110, 148] width 10 height 10
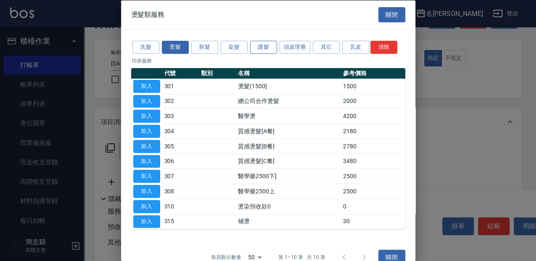
click at [271, 45] on button "護髮" at bounding box center [263, 47] width 27 height 13
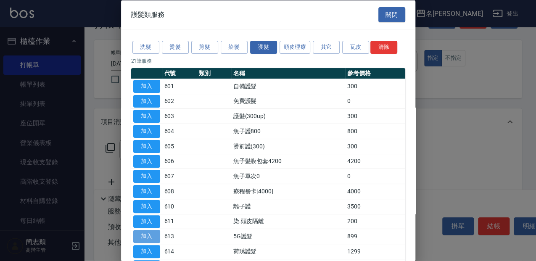
click at [151, 234] on button "加入" at bounding box center [146, 236] width 27 height 13
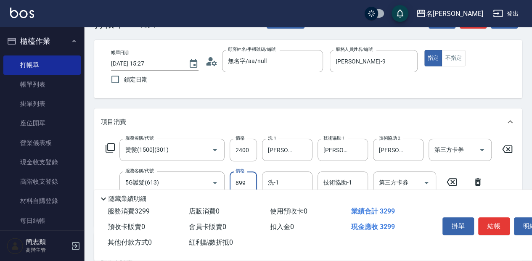
click at [254, 181] on input "899" at bounding box center [242, 182] width 27 height 23
type input "999"
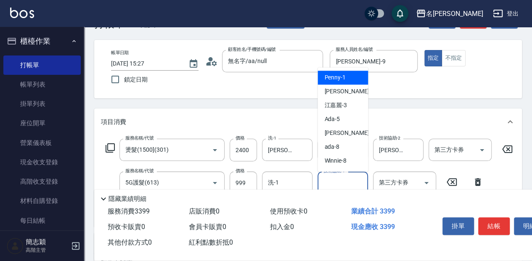
click at [333, 180] on div "技術協助-1 技術協助-1" at bounding box center [342, 182] width 50 height 22
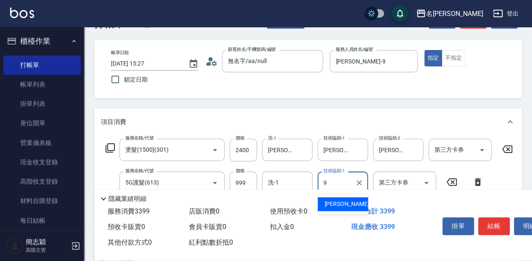
type input "[PERSON_NAME]-9"
click at [426, 103] on div "Key In 打帳單 上一筆訂單:#11 帳單速查 結帳前確認明細 連續打單結帳 掛單 結帳 明細 帳單日期 [DATE] 15:27 鎖定日期 顧客姓名/手…" at bounding box center [308, 207] width 448 height 417
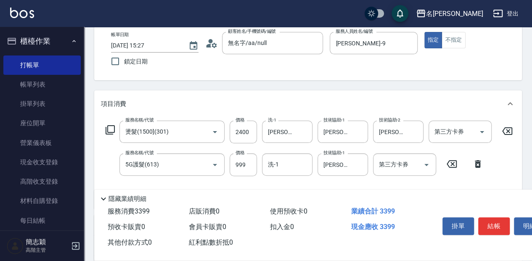
scroll to position [56, 0]
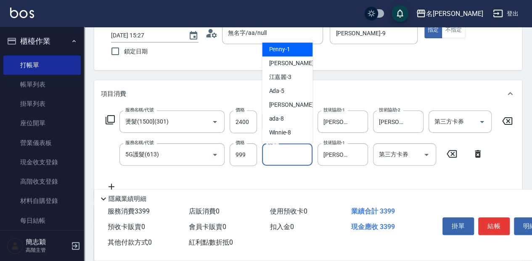
click at [298, 160] on input "洗-1" at bounding box center [287, 154] width 43 height 15
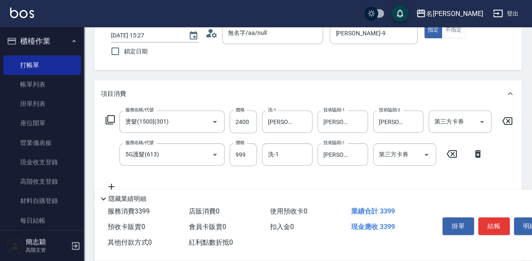
click at [359, 77] on div "Key In 打帳單 上一筆訂單:#11 帳單速查 結帳前確認明細 連續打單結帳 掛單 結帳 明細 帳單日期 [DATE] 15:27 鎖定日期 顧客姓名/手…" at bounding box center [308, 179] width 448 height 417
click at [492, 225] on button "結帳" at bounding box center [494, 226] width 32 height 18
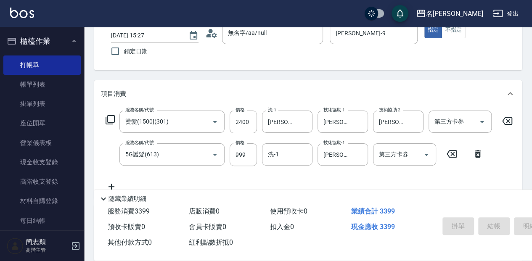
type input "[DATE] 15:30"
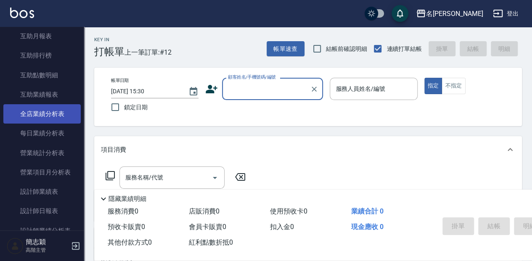
scroll to position [448, 0]
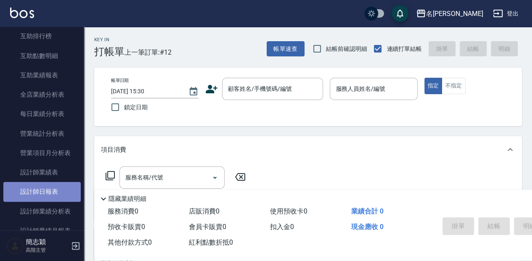
click at [66, 188] on link "設計師日報表" at bounding box center [41, 191] width 77 height 19
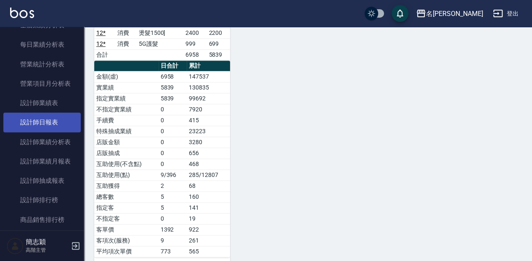
scroll to position [560, 0]
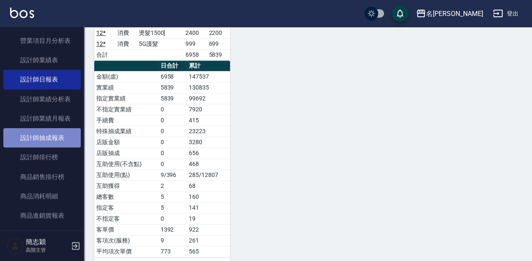
click at [66, 138] on link "設計師抽成報表" at bounding box center [41, 137] width 77 height 19
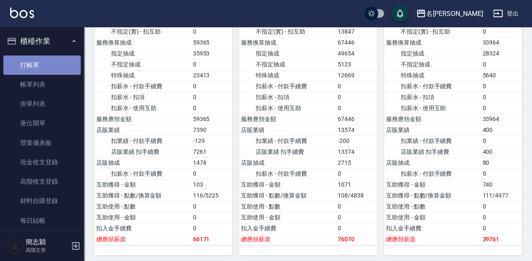
click at [58, 68] on link "打帳單" at bounding box center [41, 64] width 77 height 19
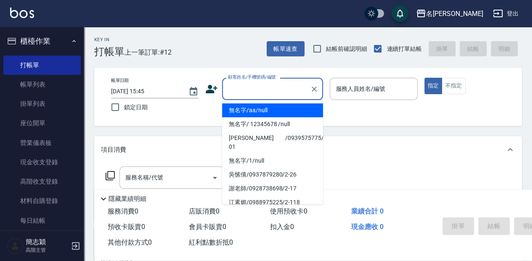
click at [237, 90] on input "顧客姓名/手機號碼/編號" at bounding box center [266, 89] width 81 height 15
click at [246, 112] on li "無名字/aa/null" at bounding box center [272, 110] width 101 height 14
type input "無名字/aa/null"
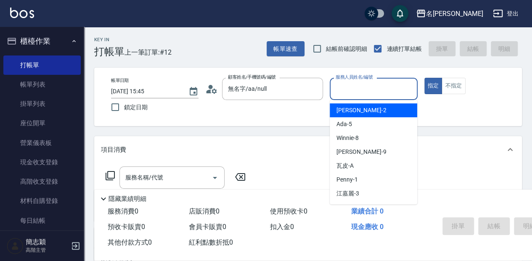
click at [348, 85] on input "服務人員姓名/編號" at bounding box center [373, 89] width 80 height 15
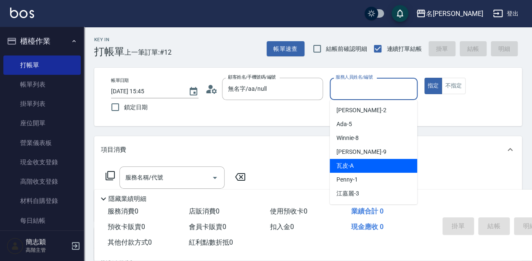
click at [341, 162] on span "瓦皮 -A" at bounding box center [344, 165] width 17 height 9
type input "瓦皮-A"
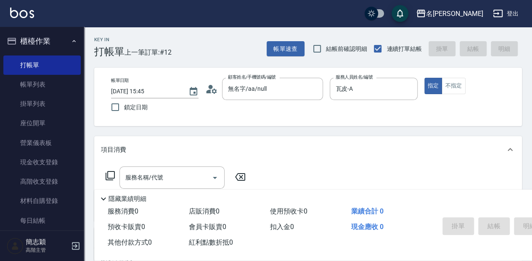
click at [115, 200] on p "隱藏業績明細" at bounding box center [127, 199] width 38 height 9
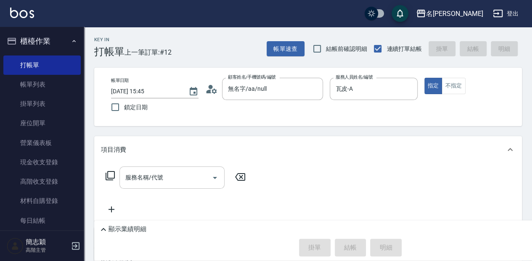
click at [127, 180] on input "服務名稱/代號" at bounding box center [165, 177] width 85 height 15
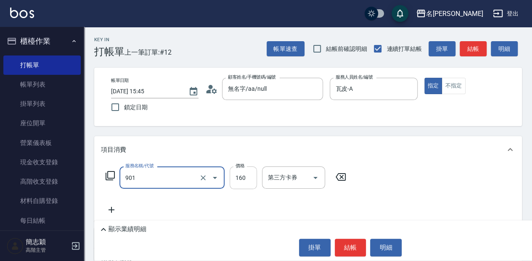
type input "修手(901)"
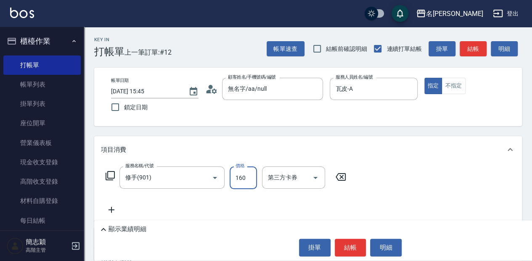
click at [242, 176] on input "160" at bounding box center [242, 177] width 27 height 23
type input "920"
click at [351, 244] on button "結帳" at bounding box center [351, 248] width 32 height 18
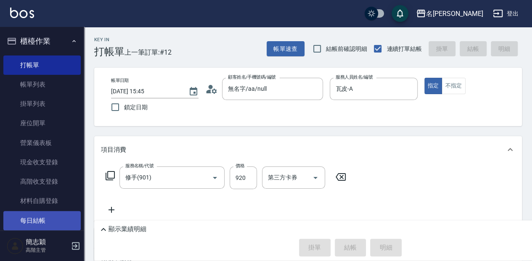
type input "[DATE] 16:18"
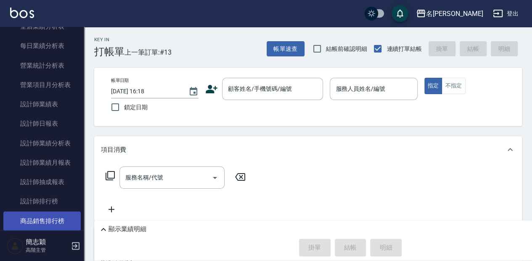
scroll to position [532, 0]
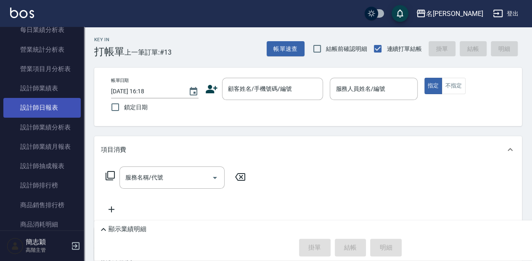
click at [39, 108] on link "設計師日報表" at bounding box center [41, 107] width 77 height 19
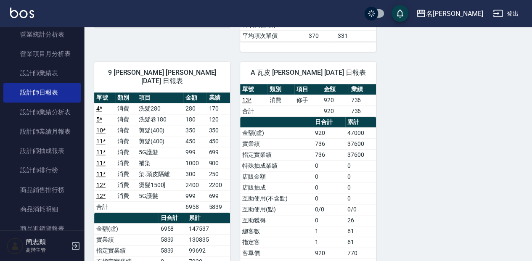
scroll to position [588, 0]
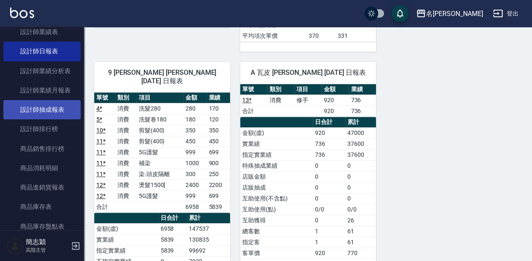
click at [62, 112] on link "設計師抽成報表" at bounding box center [41, 109] width 77 height 19
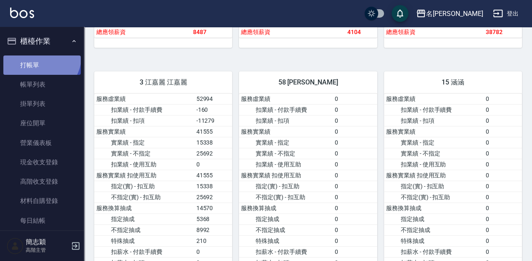
click at [37, 55] on link "打帳單" at bounding box center [41, 64] width 77 height 19
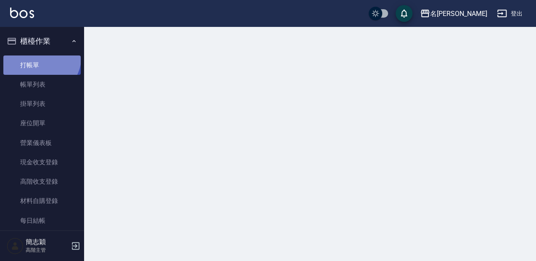
click at [37, 55] on link "打帳單" at bounding box center [41, 64] width 77 height 19
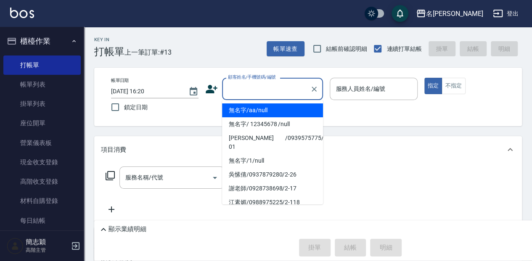
click at [273, 87] on input "顧客姓名/手機號碼/編號" at bounding box center [266, 89] width 81 height 15
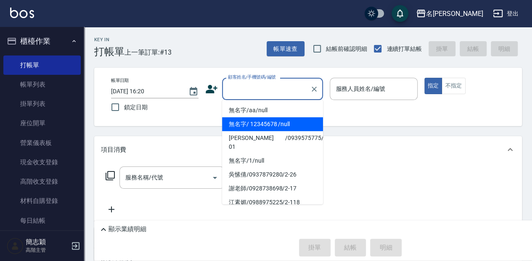
click at [278, 124] on li "無名字/ 12345678 /null" at bounding box center [272, 124] width 101 height 14
type input "無名字/ 12345678 /null"
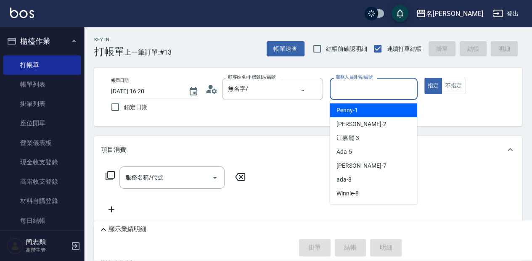
click at [401, 90] on input "服務人員姓名/編號" at bounding box center [373, 89] width 80 height 15
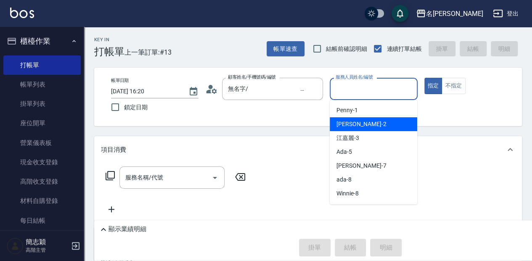
click at [382, 124] on div "[PERSON_NAME] -2" at bounding box center [372, 124] width 87 height 14
type input "[PERSON_NAME]-2"
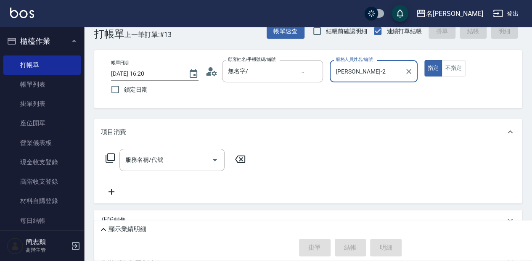
scroll to position [28, 0]
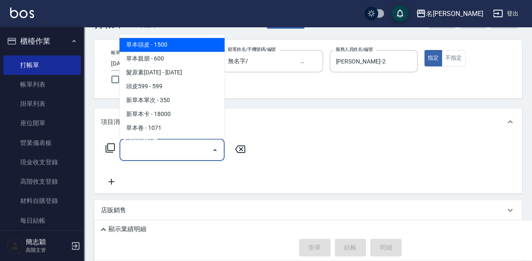
click at [175, 152] on input "服務名稱/代號" at bounding box center [165, 149] width 85 height 15
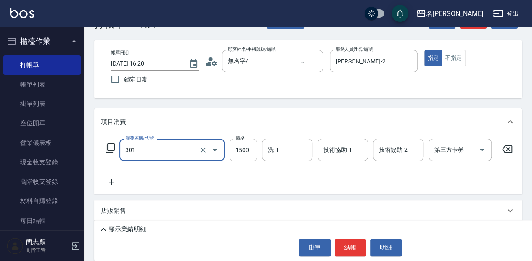
type input "燙髮(1500](301)"
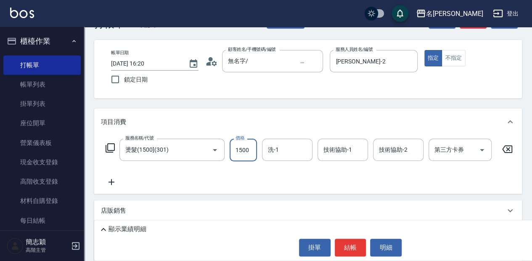
click at [247, 148] on input "1500" at bounding box center [242, 150] width 27 height 23
type input "2400"
click at [284, 151] on input "洗-1" at bounding box center [287, 149] width 43 height 15
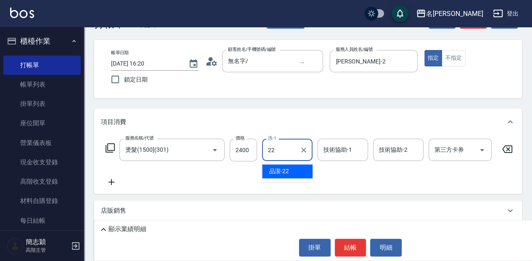
drag, startPoint x: 296, startPoint y: 169, endPoint x: 330, endPoint y: 155, distance: 37.0
click at [298, 168] on div "品潔 -22" at bounding box center [287, 171] width 50 height 14
type input "品潔-22"
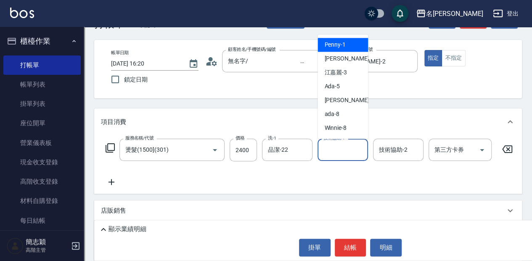
click at [344, 151] on input "技術協助-1" at bounding box center [342, 149] width 43 height 15
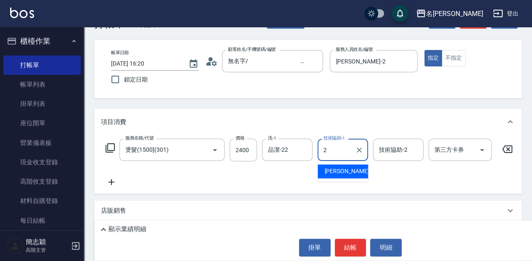
click at [348, 171] on div "[PERSON_NAME] -2" at bounding box center [342, 171] width 50 height 14
type input "[PERSON_NAME]-2"
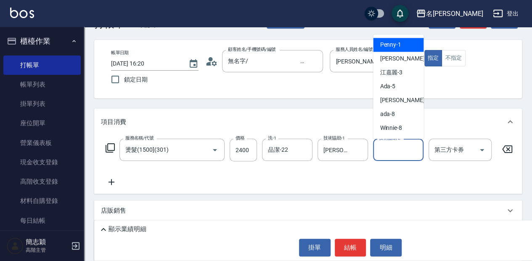
click at [394, 153] on input "技術協助-2" at bounding box center [398, 149] width 43 height 15
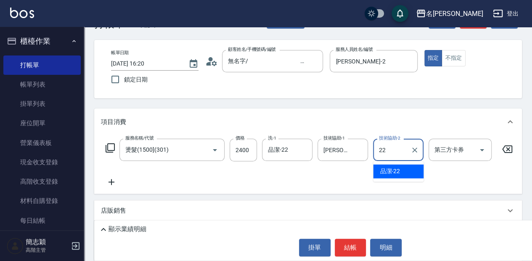
click at [396, 173] on span "品潔 -22" at bounding box center [390, 171] width 20 height 9
type input "品潔-22"
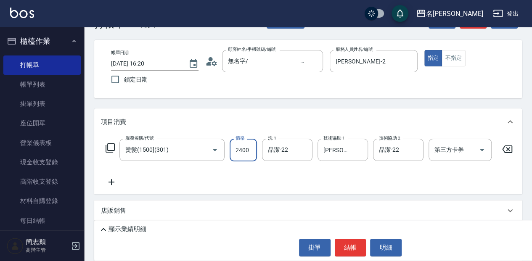
click at [250, 150] on input "2400" at bounding box center [242, 150] width 27 height 23
click at [355, 246] on button "結帳" at bounding box center [351, 248] width 32 height 18
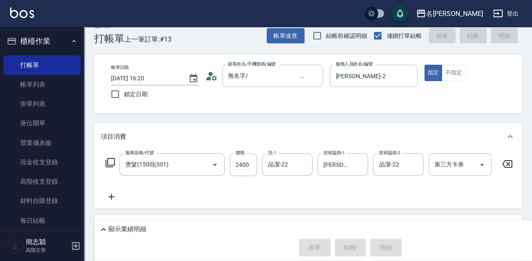
scroll to position [0, 0]
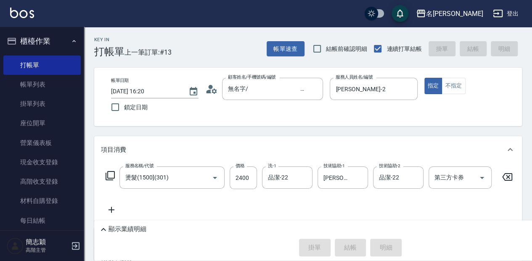
type input "[DATE] 16:38"
